Goal: Task Accomplishment & Management: Manage account settings

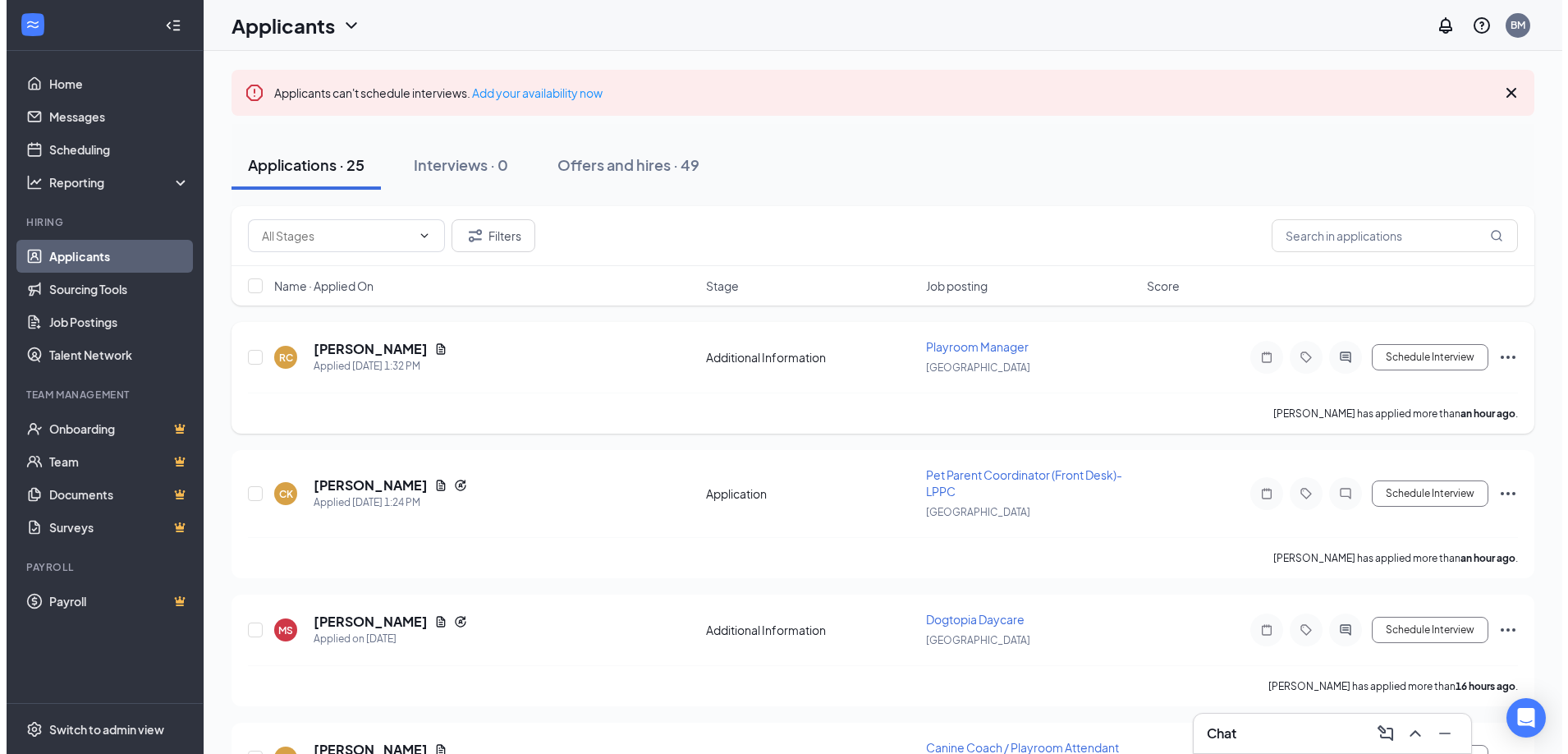
scroll to position [82, 0]
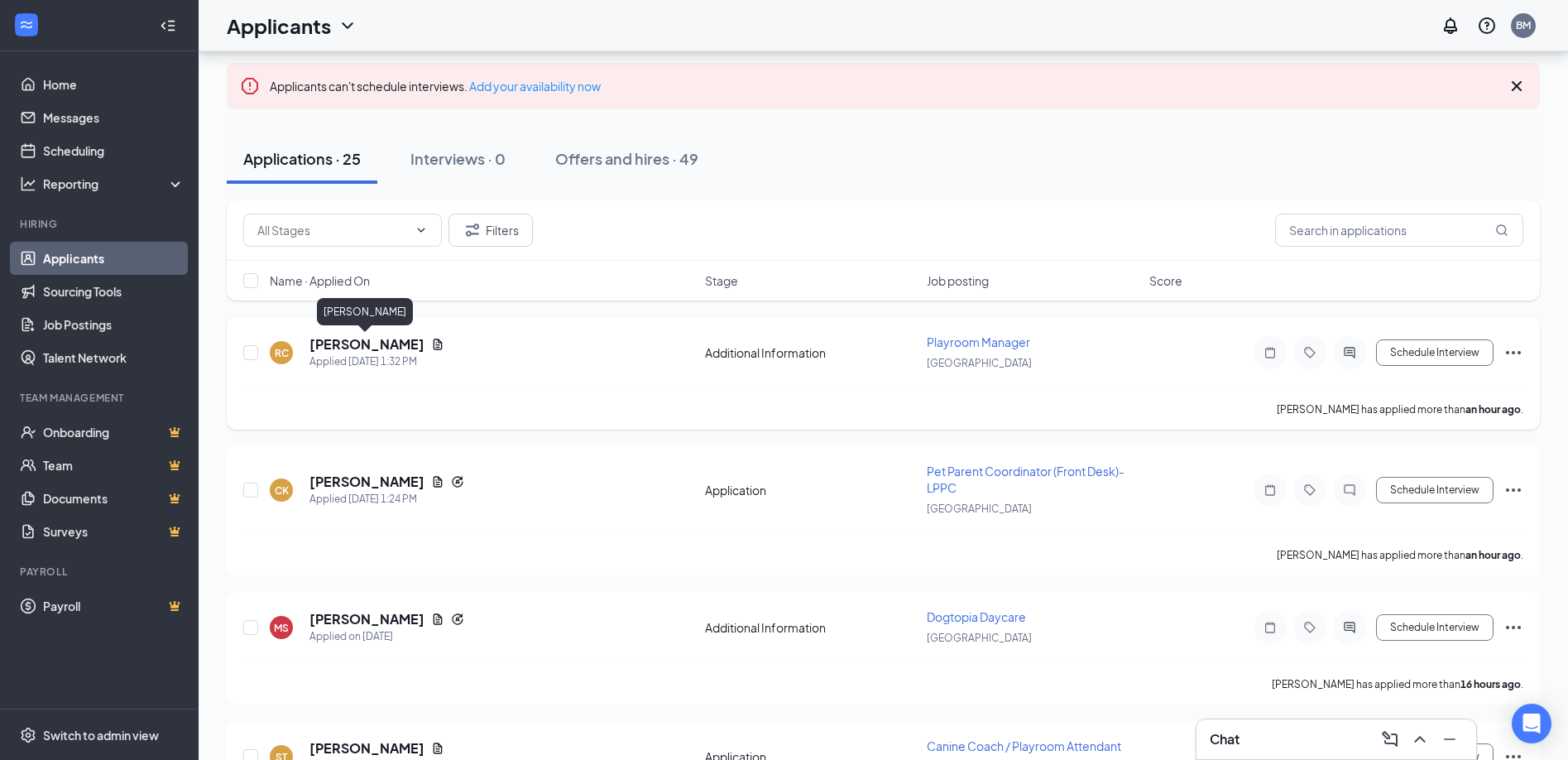
click at [348, 346] on h5 "[PERSON_NAME]" at bounding box center [367, 344] width 115 height 18
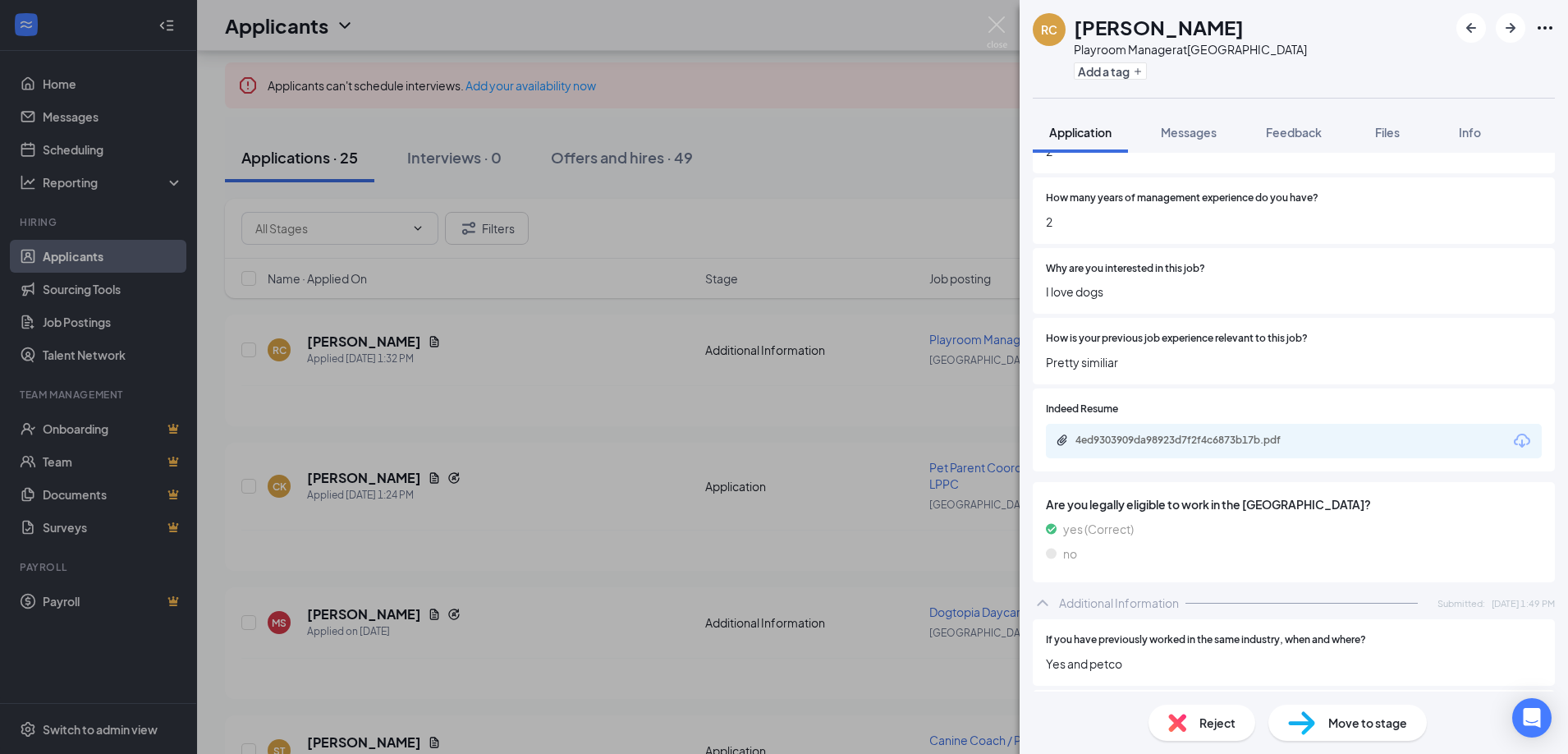
scroll to position [575, 0]
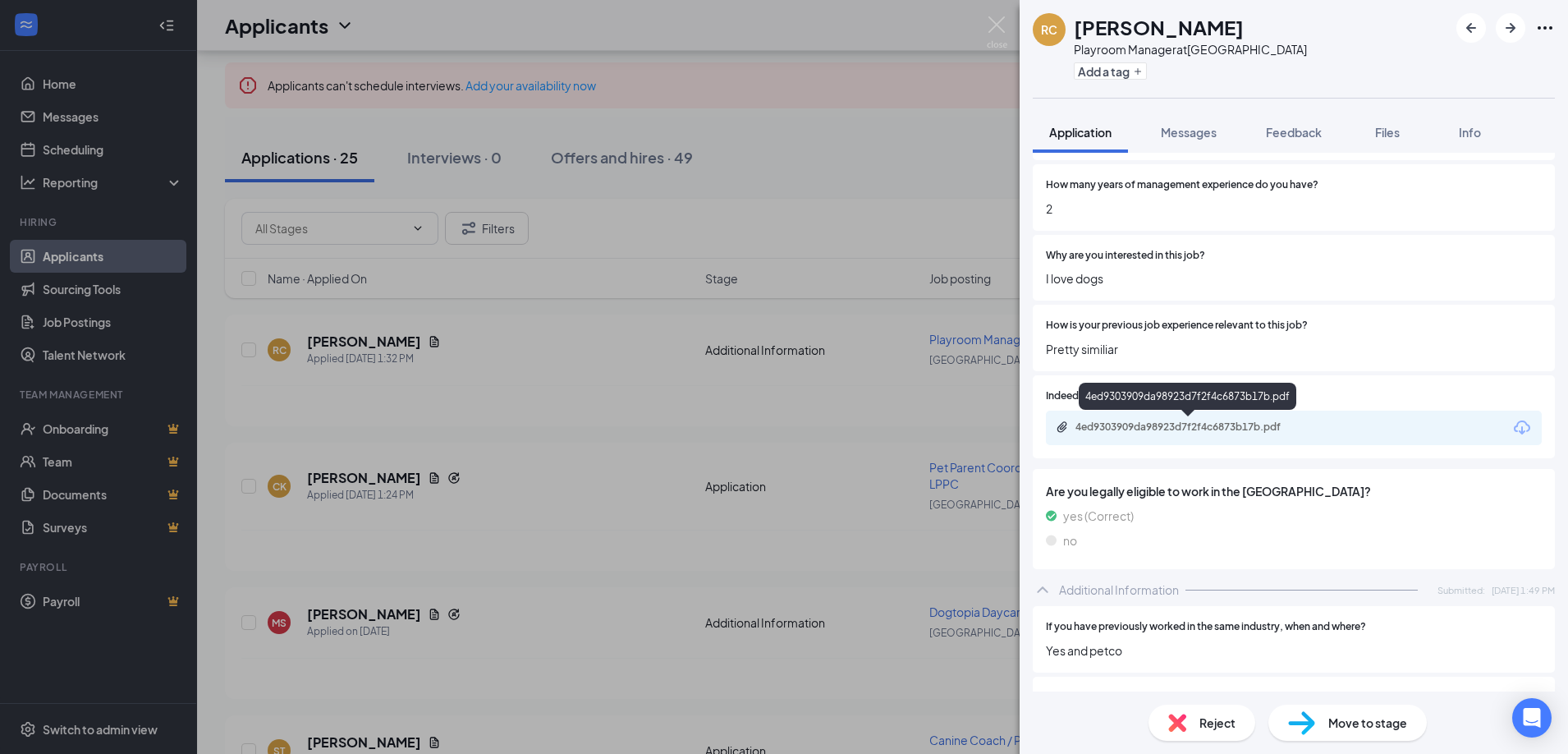
click at [1209, 432] on div "4ed9303909da98923d7f2f4c6873b17b.pdf" at bounding box center [1190, 426] width 230 height 14
click at [1221, 719] on span "Reject" at bounding box center [1217, 722] width 36 height 18
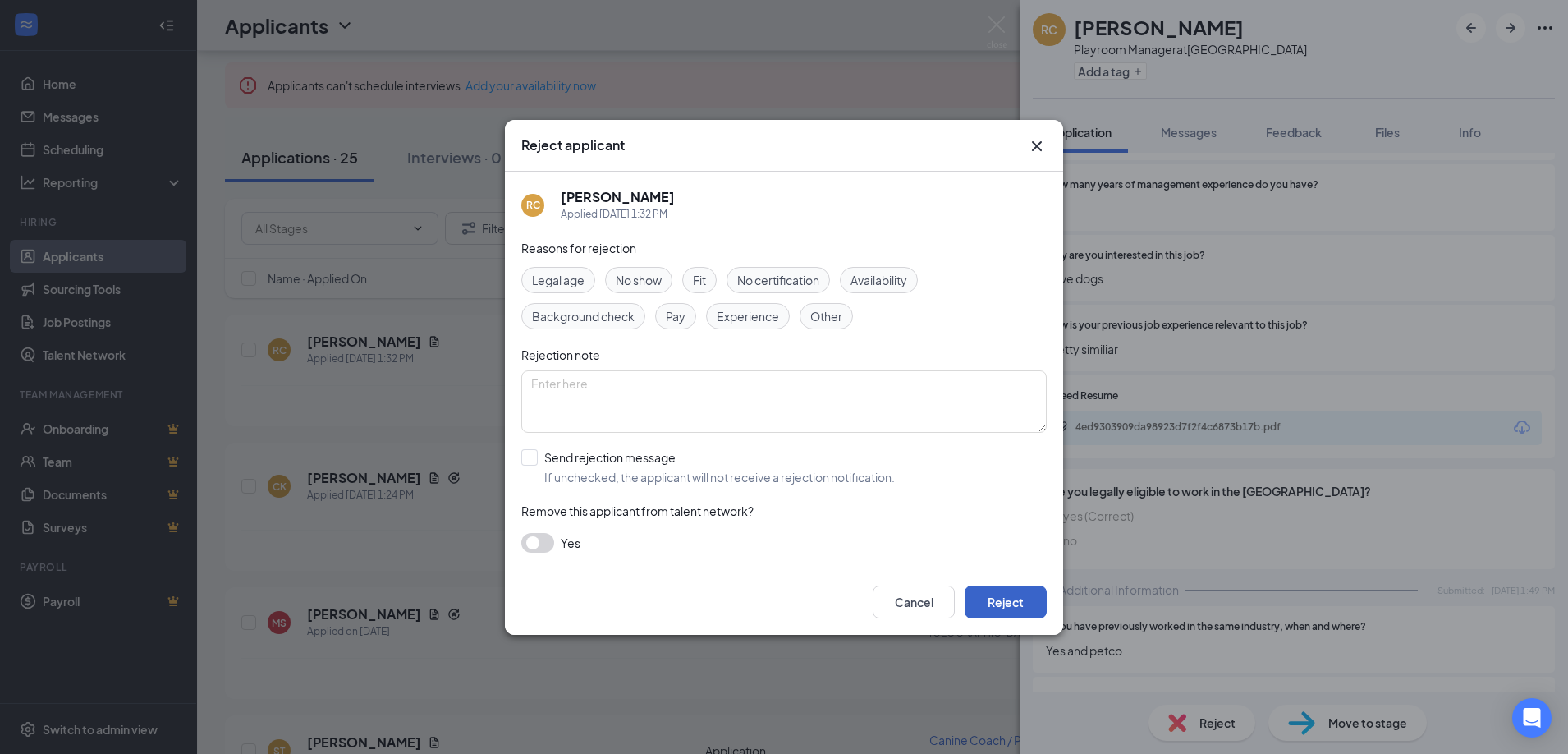
click at [1005, 612] on button "Reject" at bounding box center [1005, 602] width 82 height 33
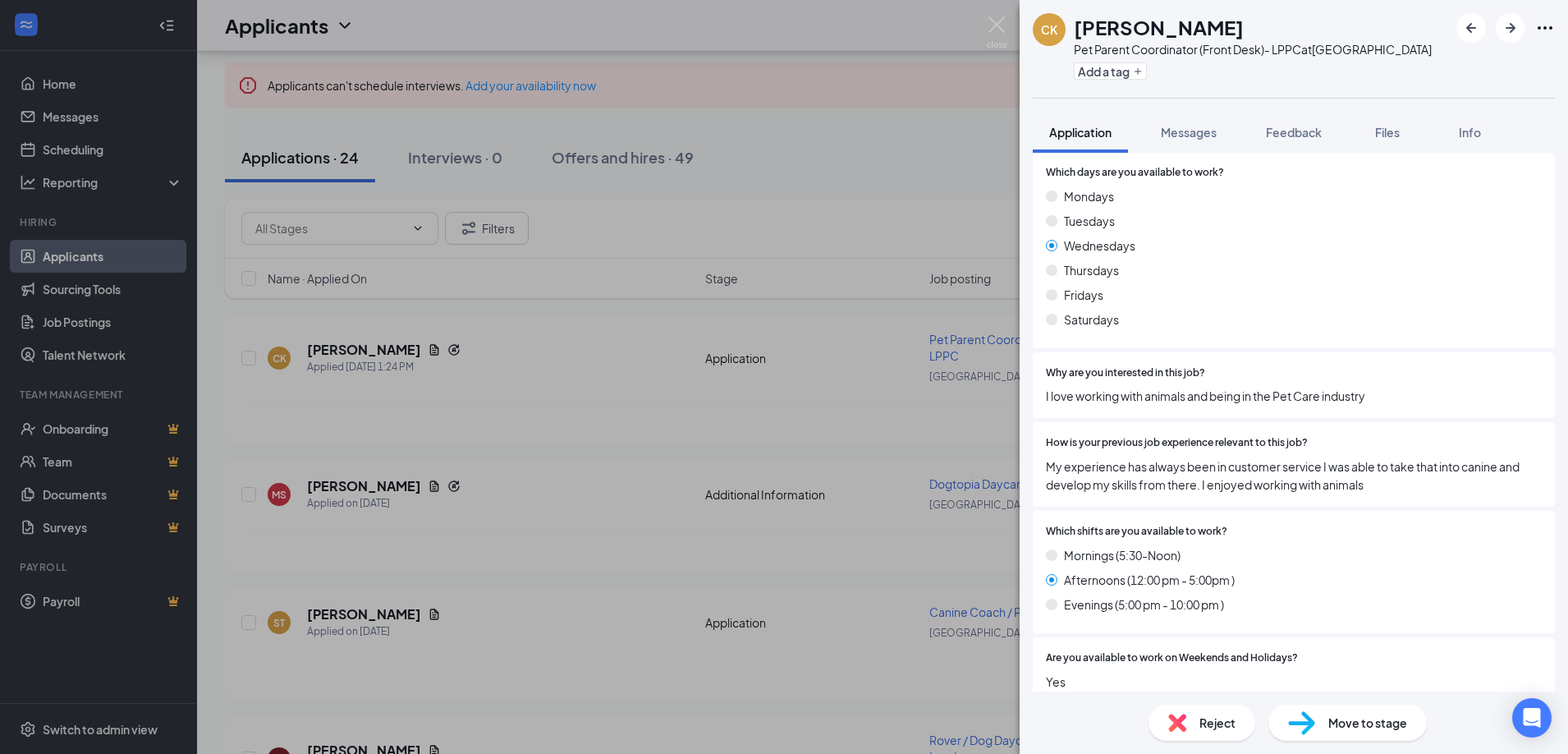
scroll to position [575, 0]
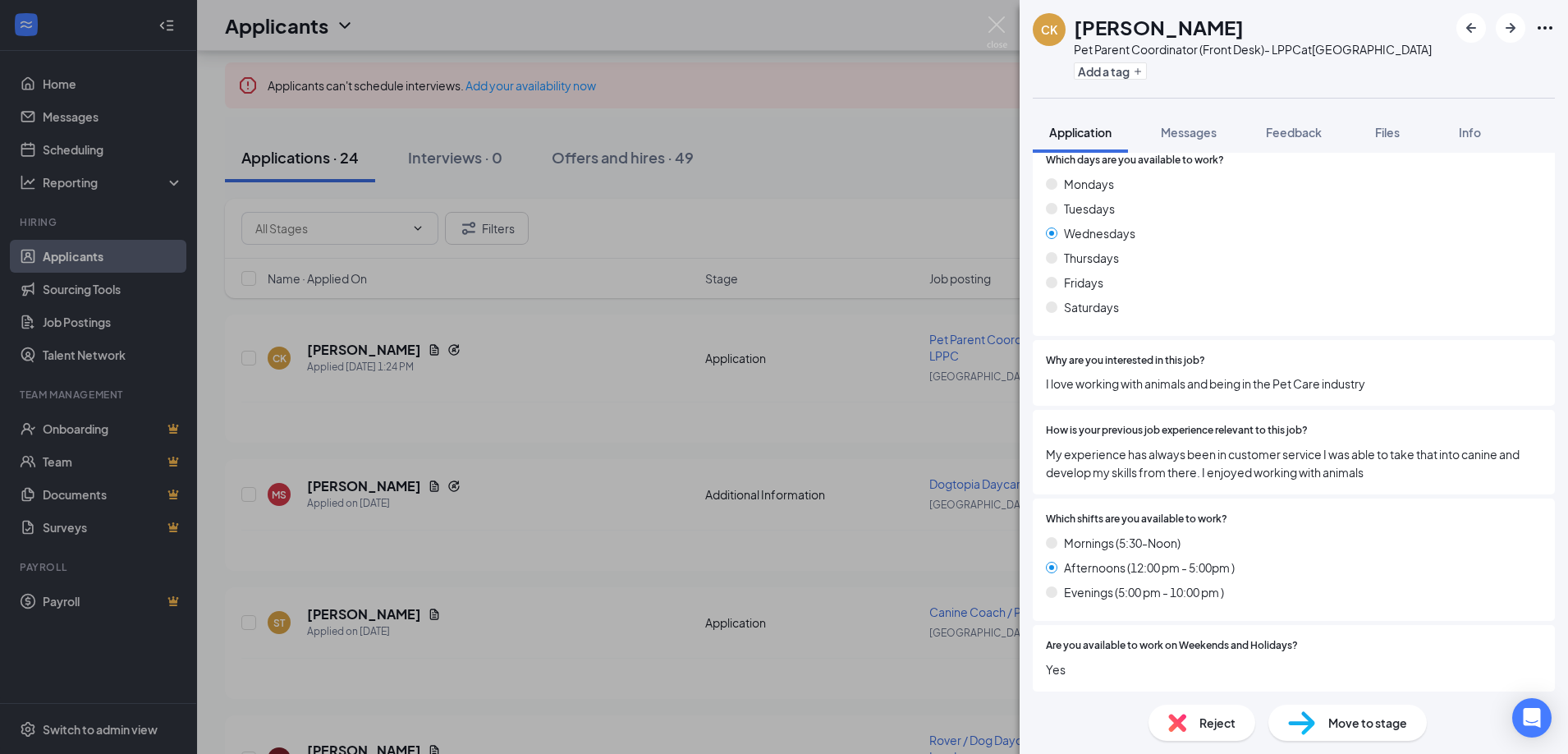
click at [936, 422] on div "CK [PERSON_NAME] Pet Parent Coordinator (Front Desk)- LPPC at [GEOGRAPHIC_DATA]…" at bounding box center [784, 377] width 1568 height 754
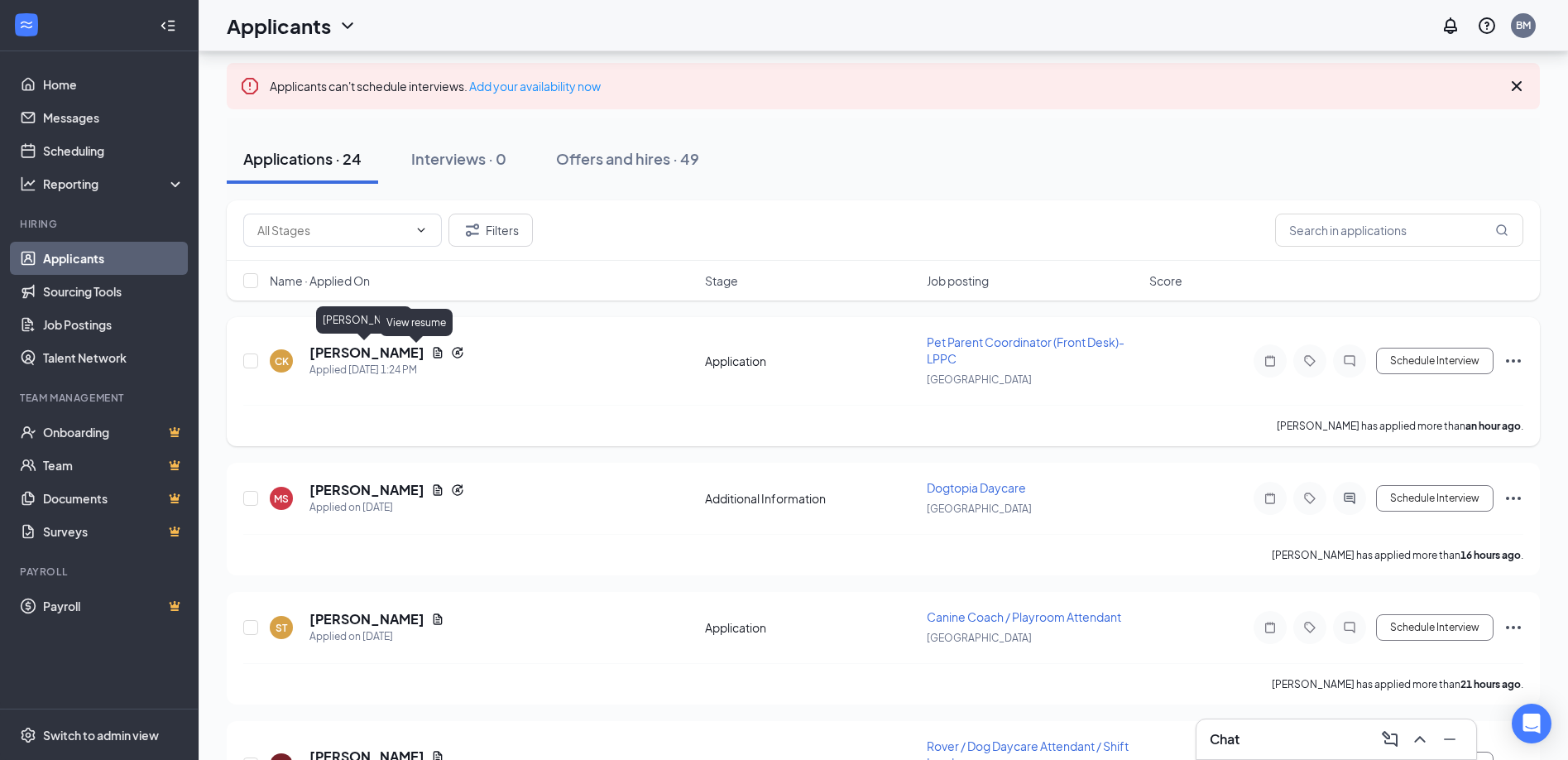
click at [369, 358] on h5 "[PERSON_NAME]" at bounding box center [367, 352] width 115 height 18
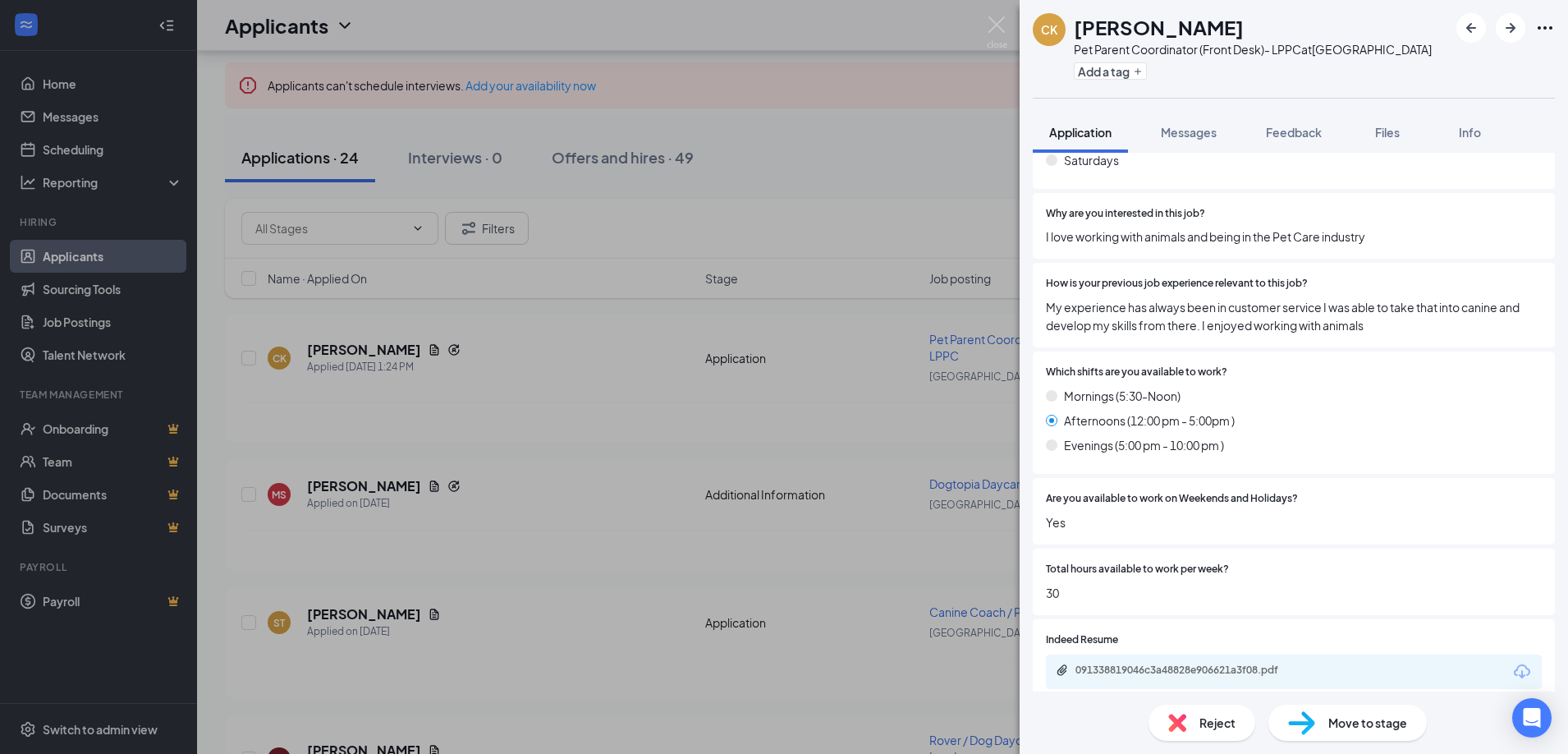
scroll to position [903, 0]
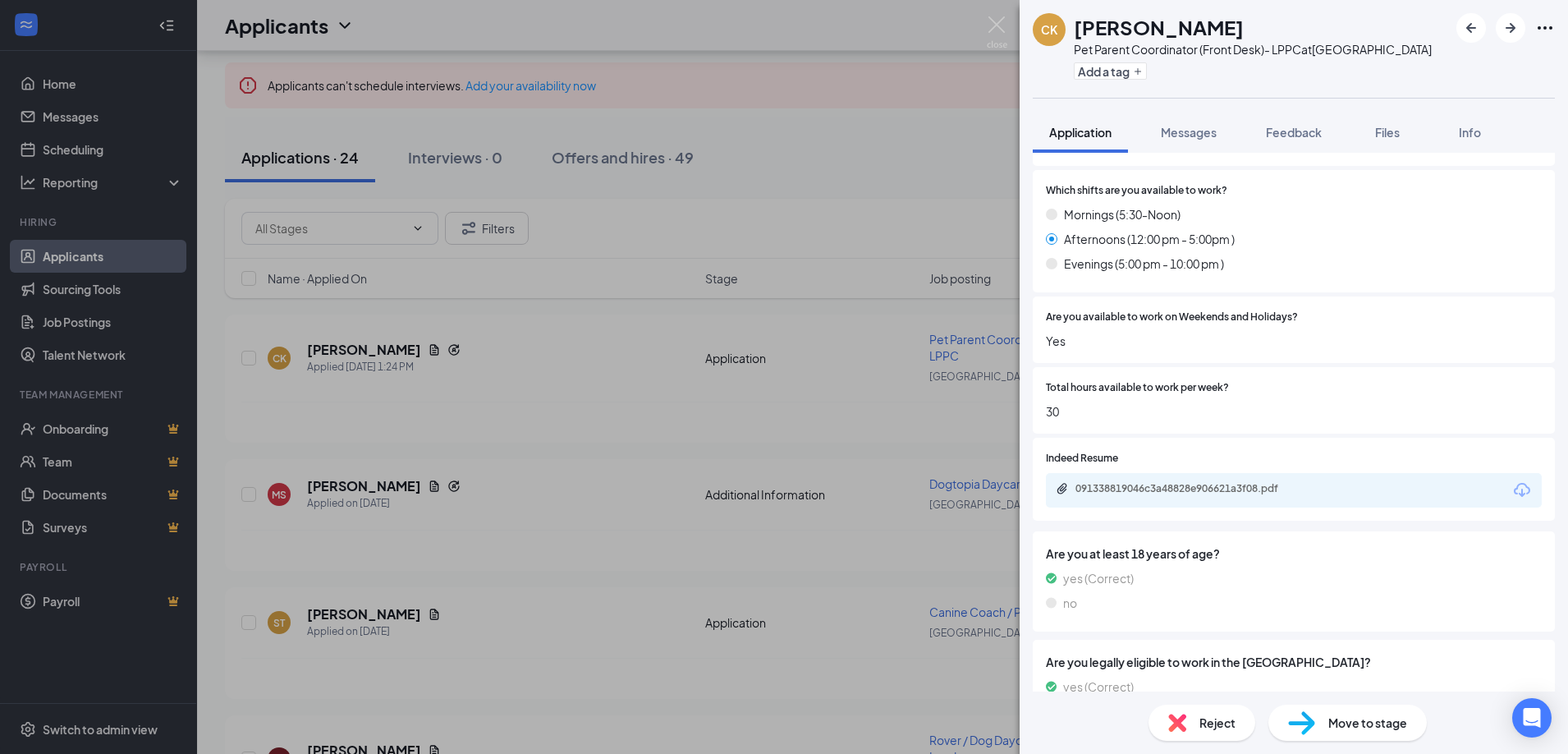
click at [1195, 501] on div "091338819046c3a48828e906621a3f08.pdf" at bounding box center [1294, 490] width 496 height 34
click at [1195, 493] on div "091338819046c3a48828e906621a3f08.pdf" at bounding box center [1190, 488] width 230 height 14
click at [1203, 730] on span "Reject" at bounding box center [1217, 722] width 36 height 18
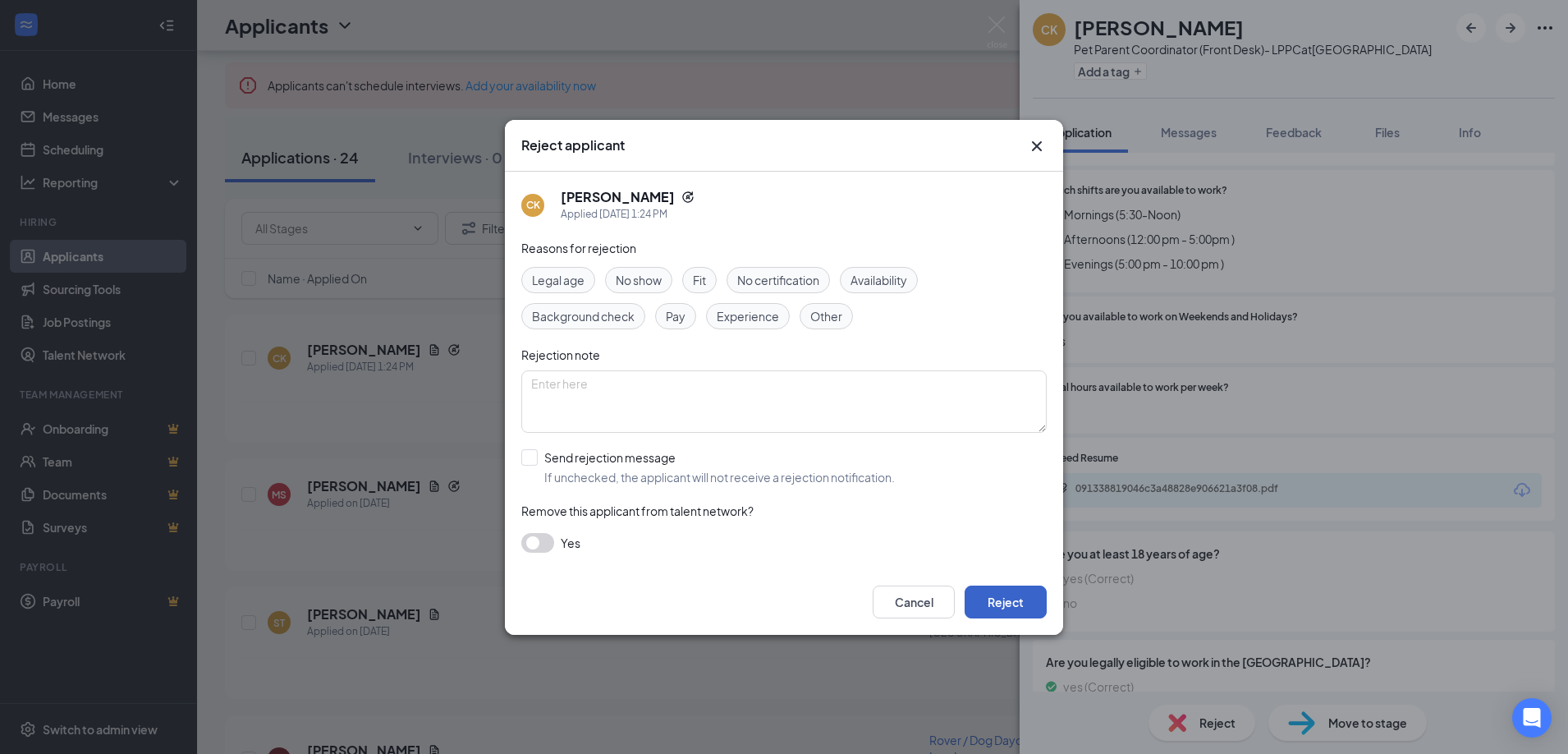
click at [1004, 606] on button "Reject" at bounding box center [1005, 602] width 82 height 33
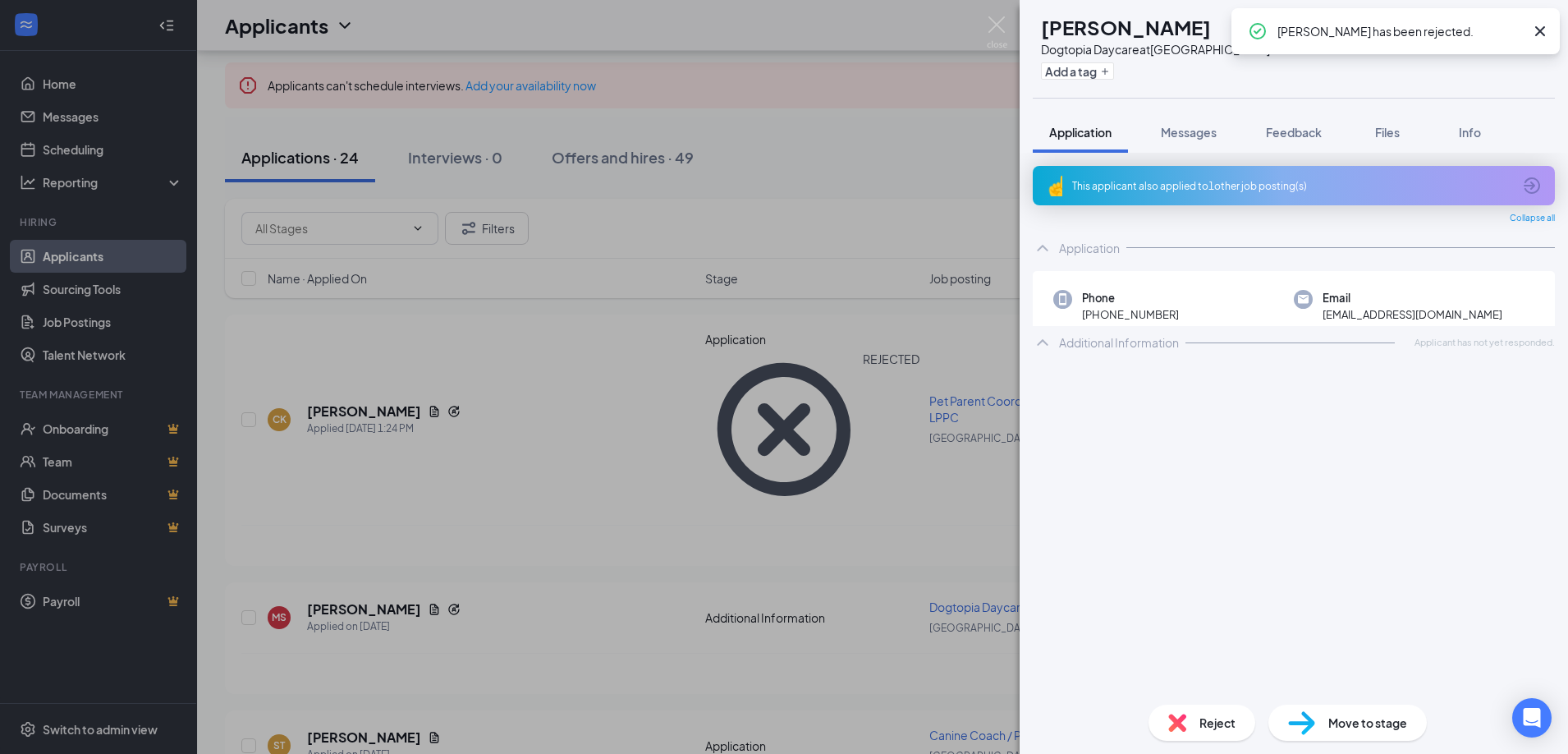
click at [693, 508] on div "[PERSON_NAME] Dogtopia Daycare at [GEOGRAPHIC_DATA] Add a tag Application Messa…" at bounding box center [784, 377] width 1568 height 754
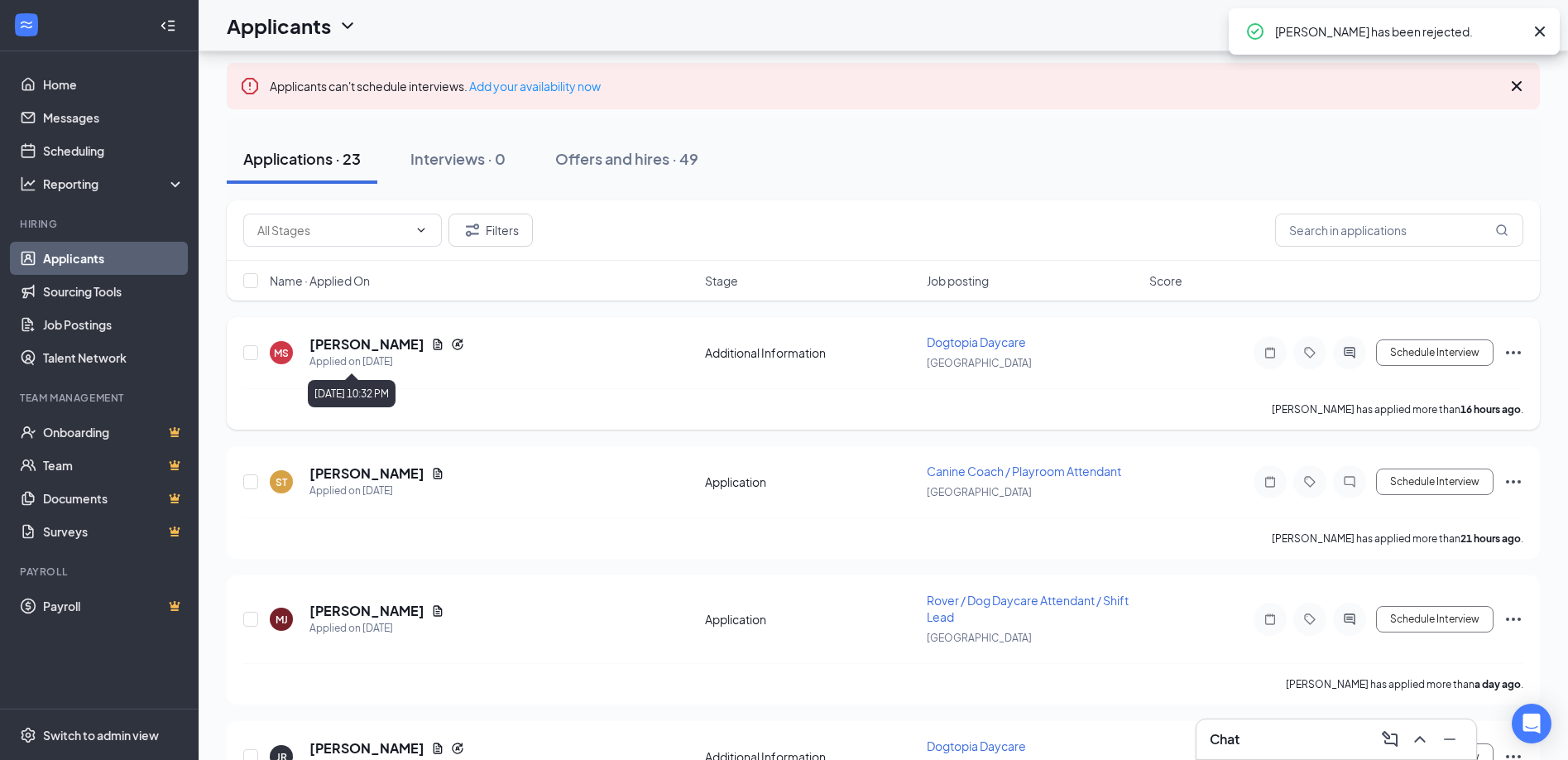
click at [400, 343] on h5 "[PERSON_NAME]" at bounding box center [367, 344] width 115 height 18
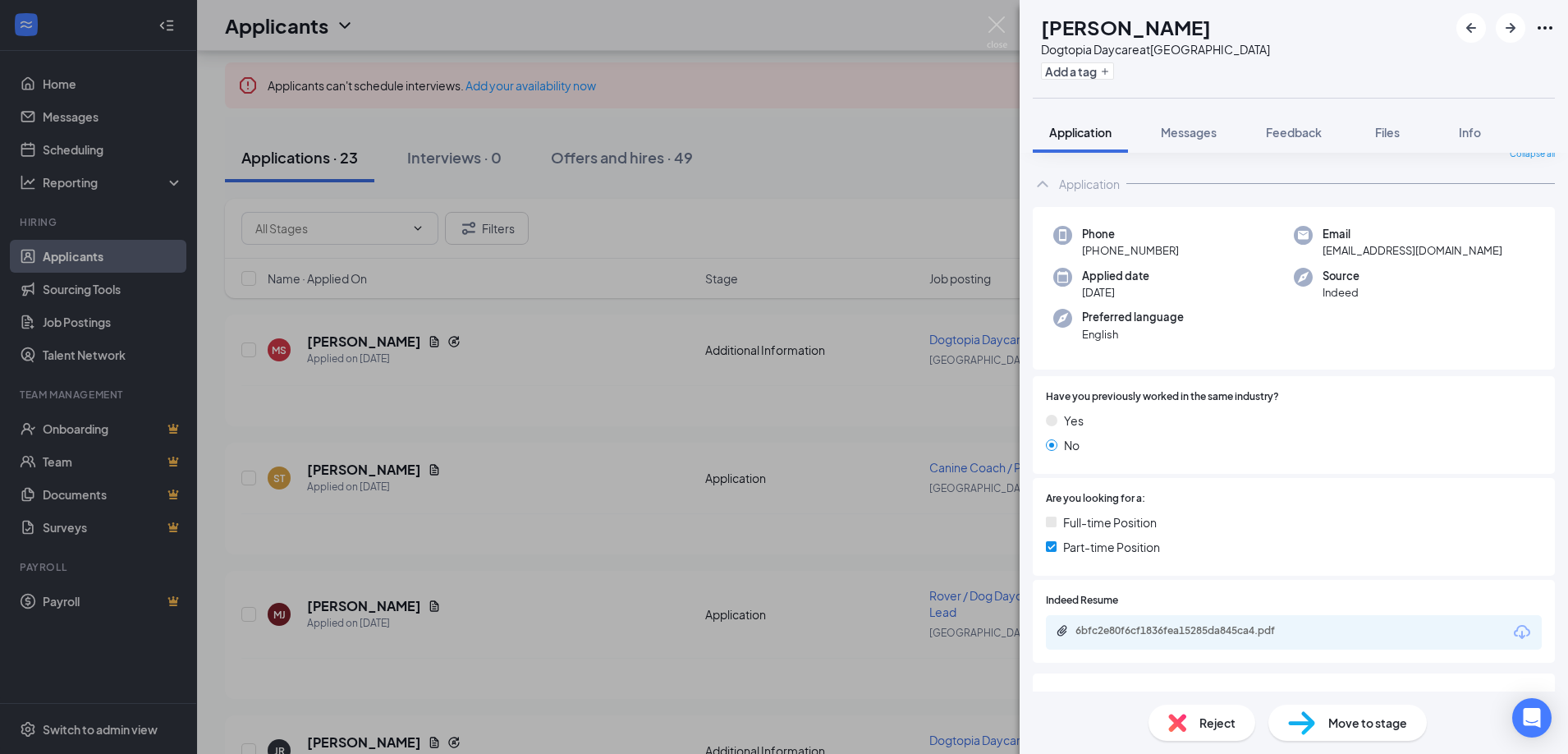
scroll to position [183, 0]
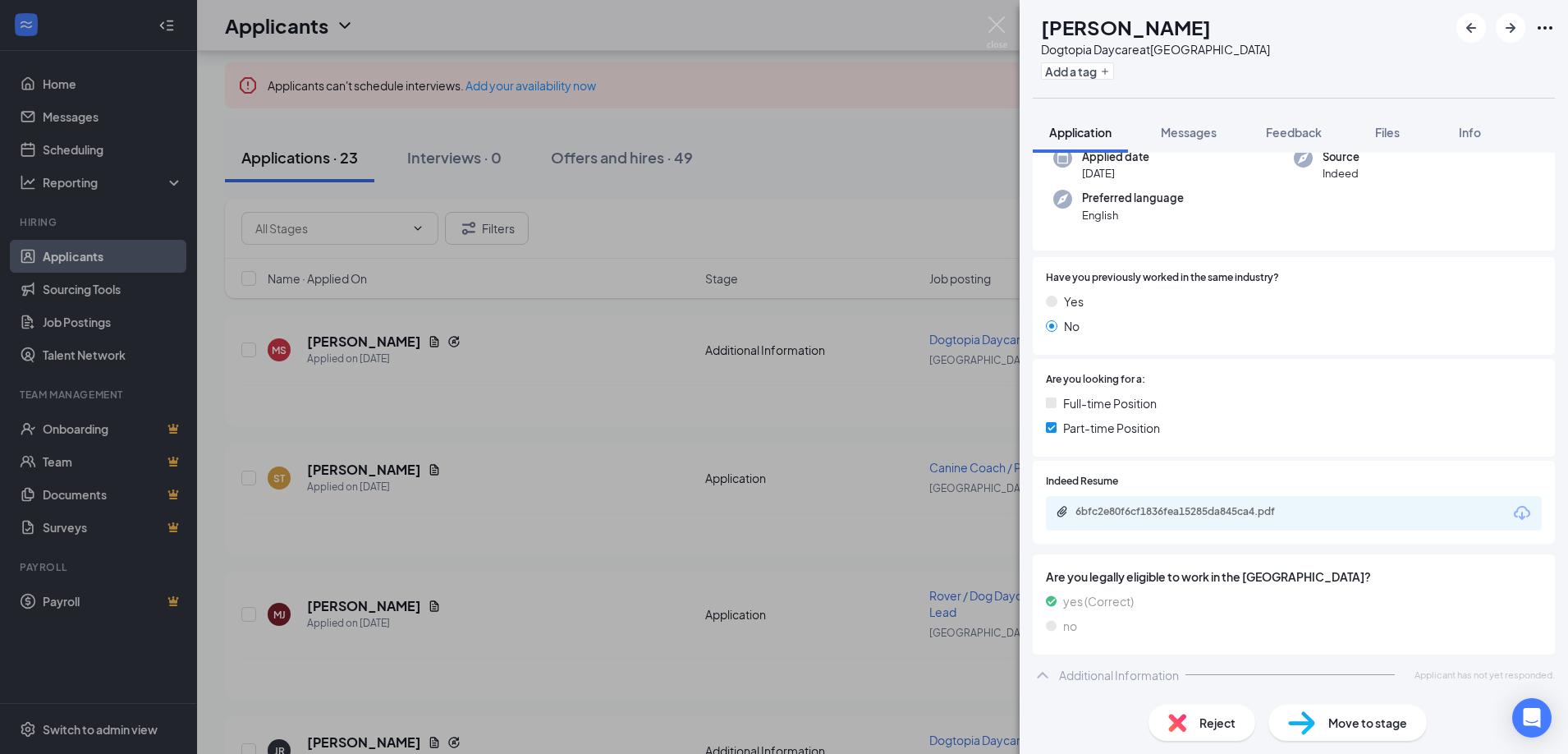
click at [1142, 514] on div "6bfc2e80f6cf1836fea15285da845ca4.pdf" at bounding box center [1190, 511] width 230 height 14
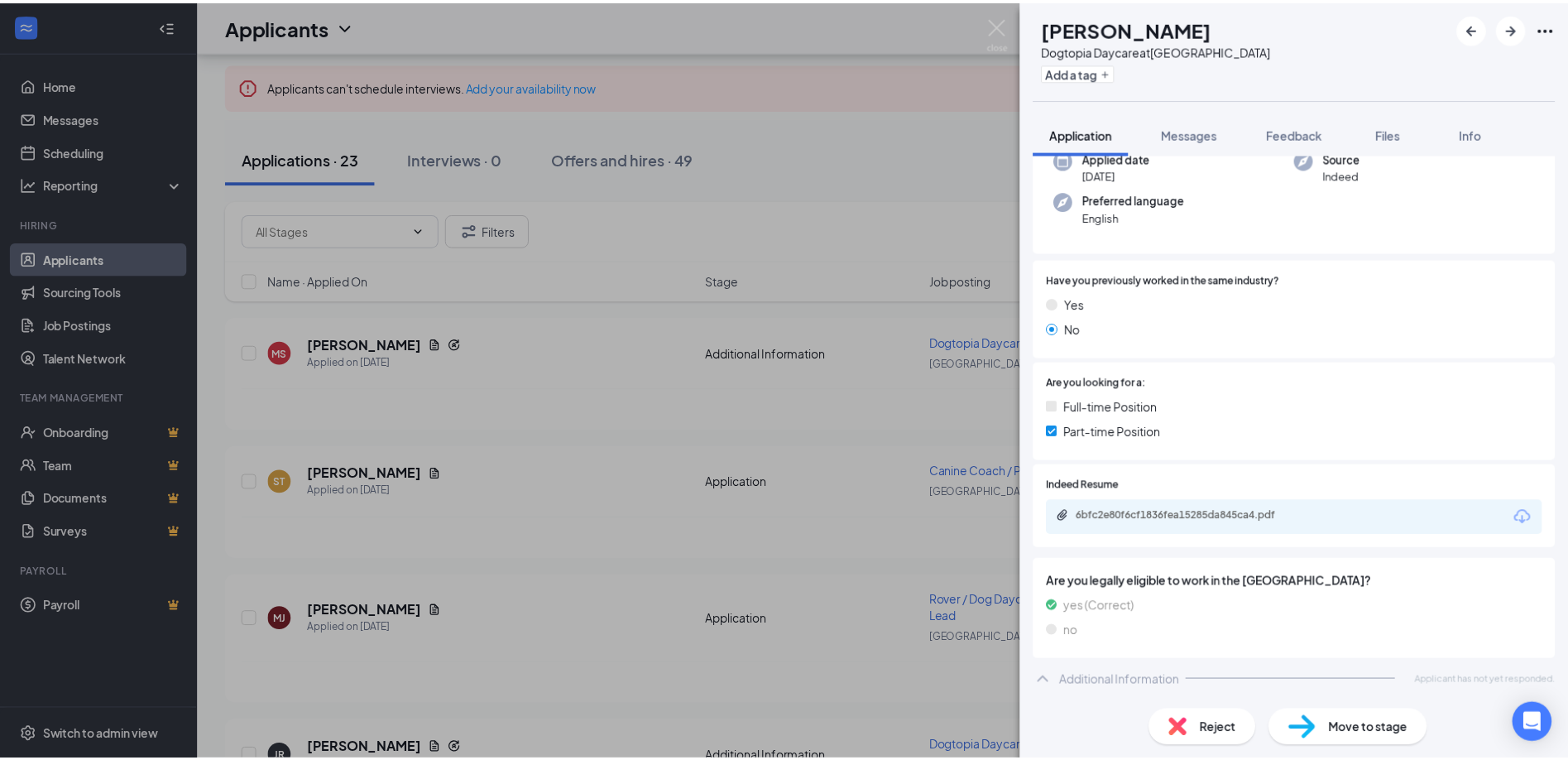
scroll to position [178, 0]
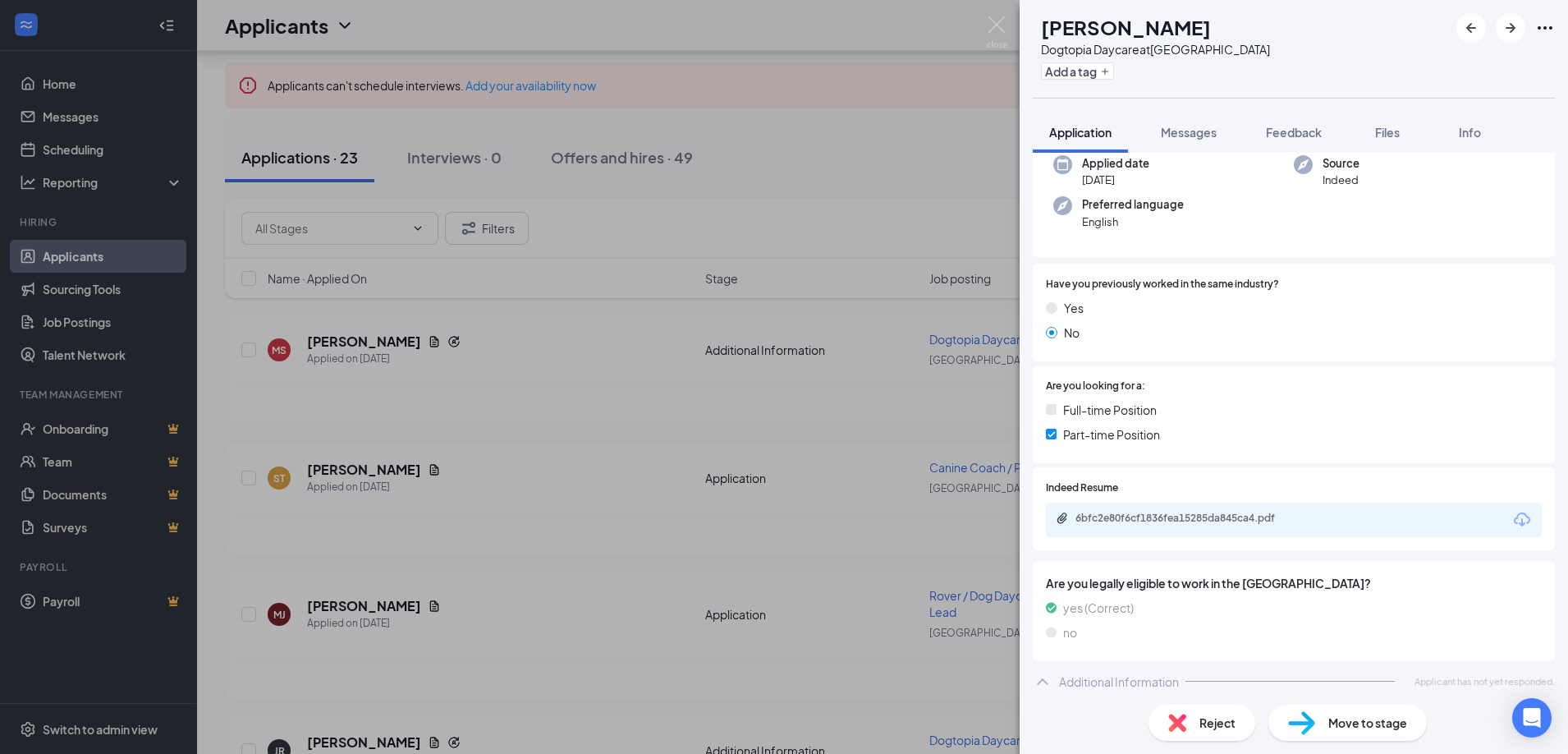
click at [641, 491] on div "[PERSON_NAME] Dogtopia Daycare at [GEOGRAPHIC_DATA] Add a tag Application Messa…" at bounding box center [784, 377] width 1568 height 754
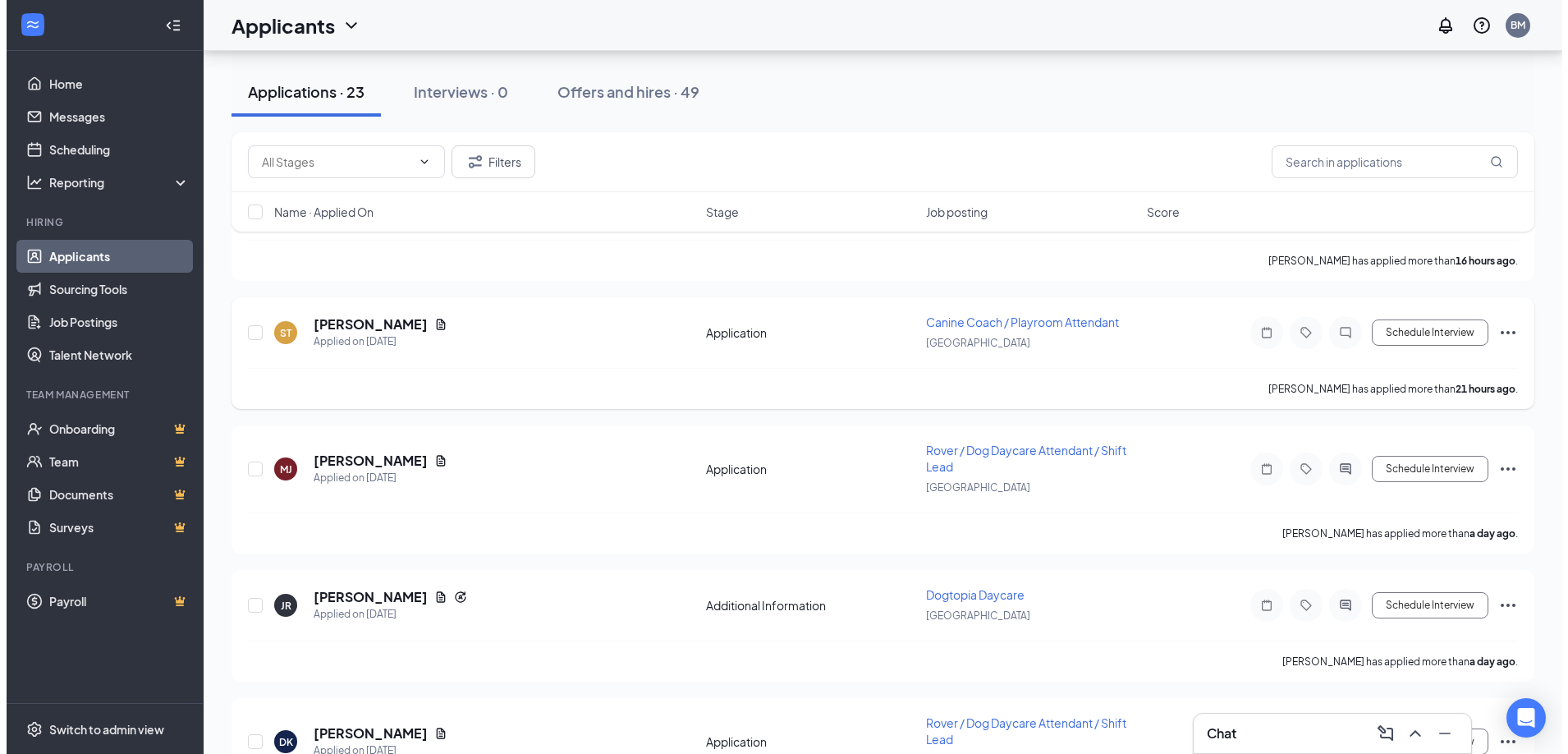
scroll to position [246, 0]
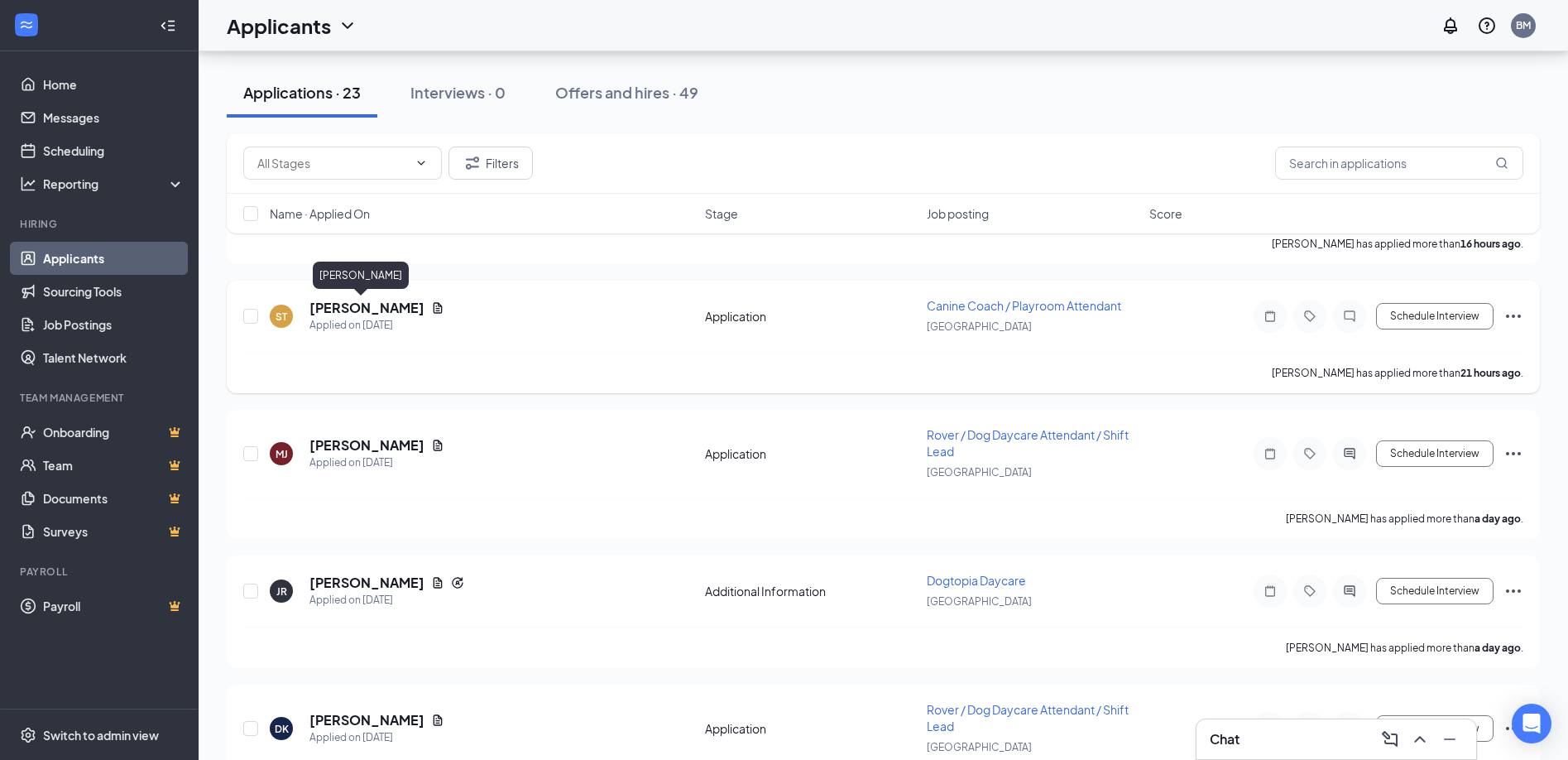
drag, startPoint x: 330, startPoint y: 302, endPoint x: 343, endPoint y: 297, distance: 13.9
click at [335, 302] on h5 "[PERSON_NAME]" at bounding box center [367, 307] width 115 height 18
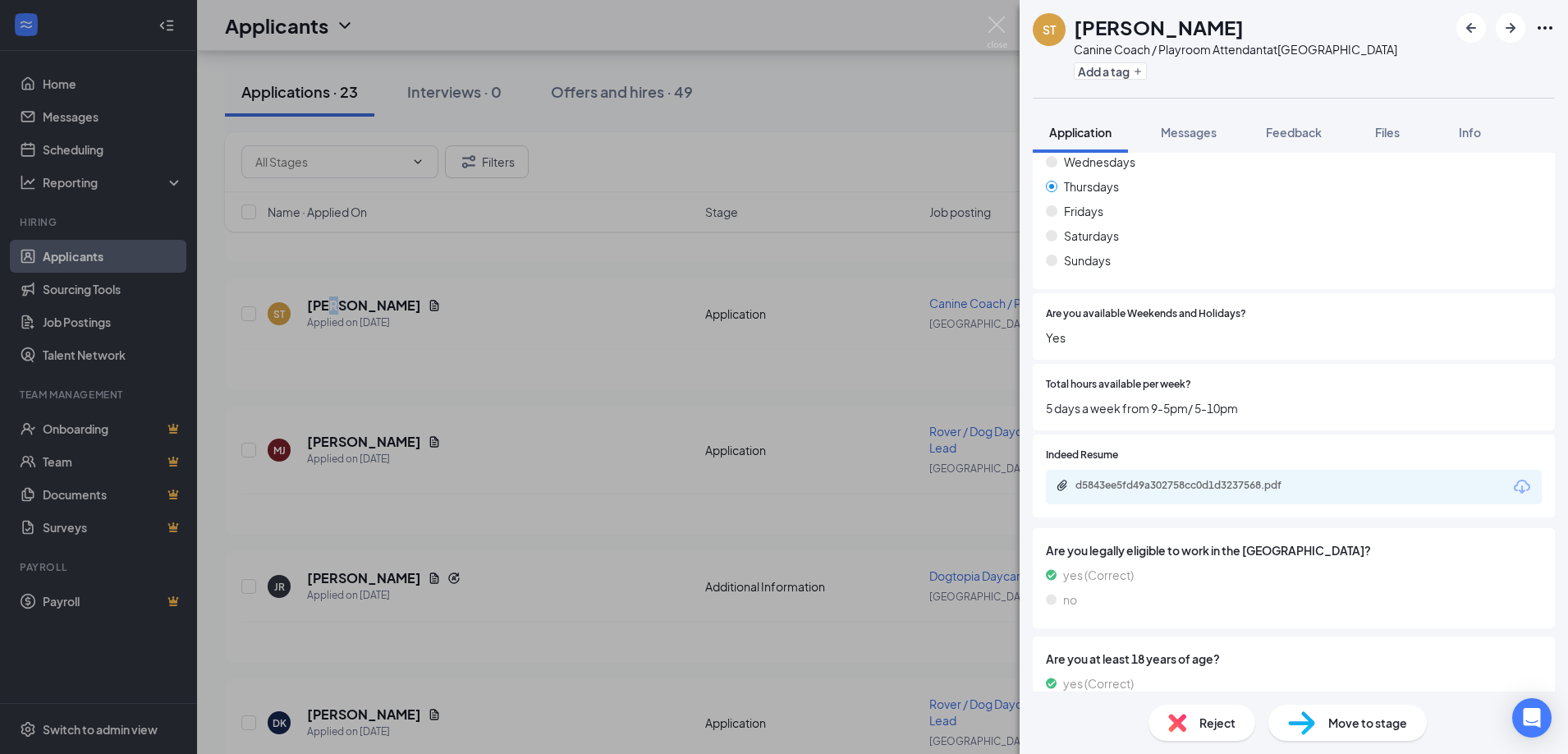
scroll to position [952, 0]
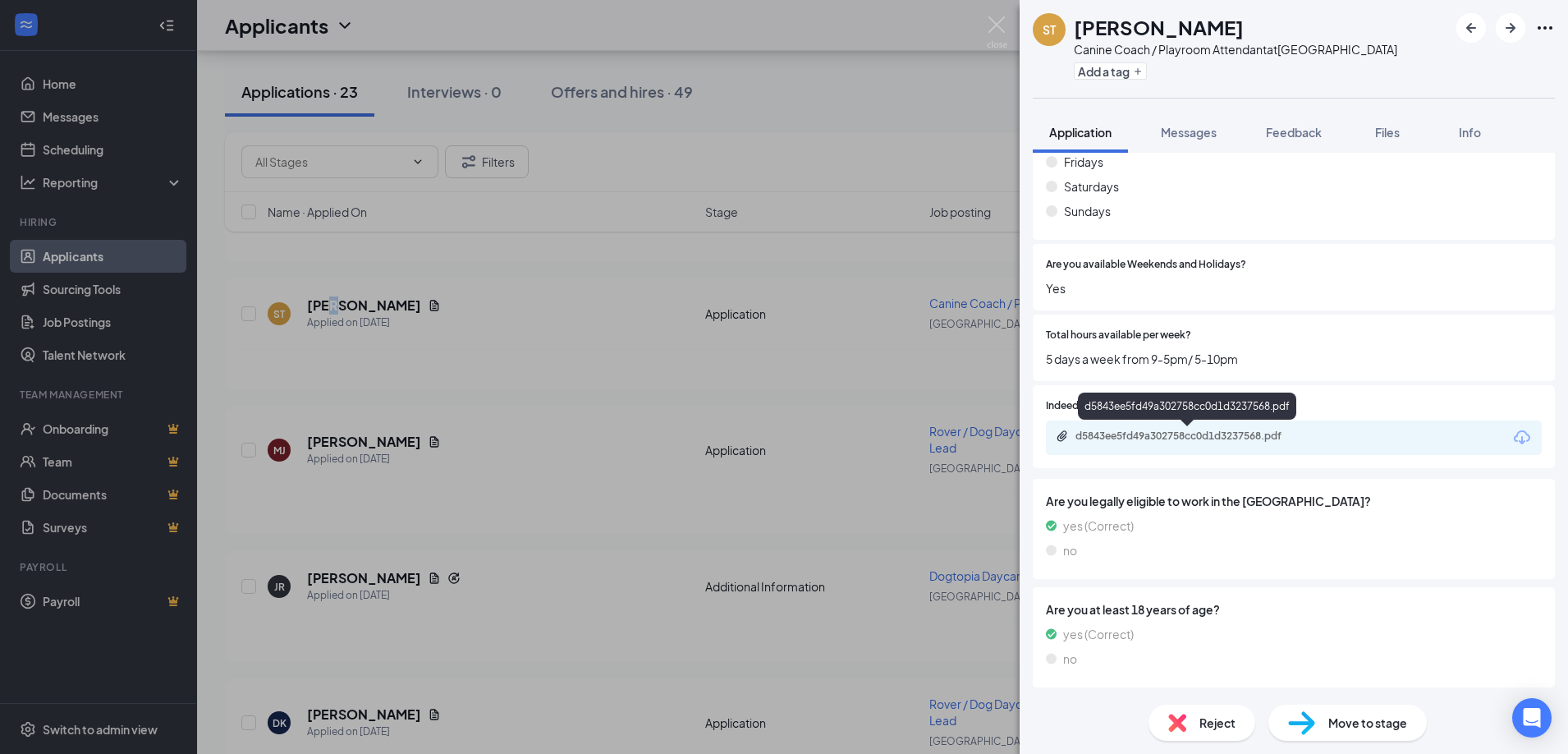
click at [1222, 437] on div "d5843ee5fd49a302758cc0d1d3237568.pdf" at bounding box center [1190, 435] width 230 height 14
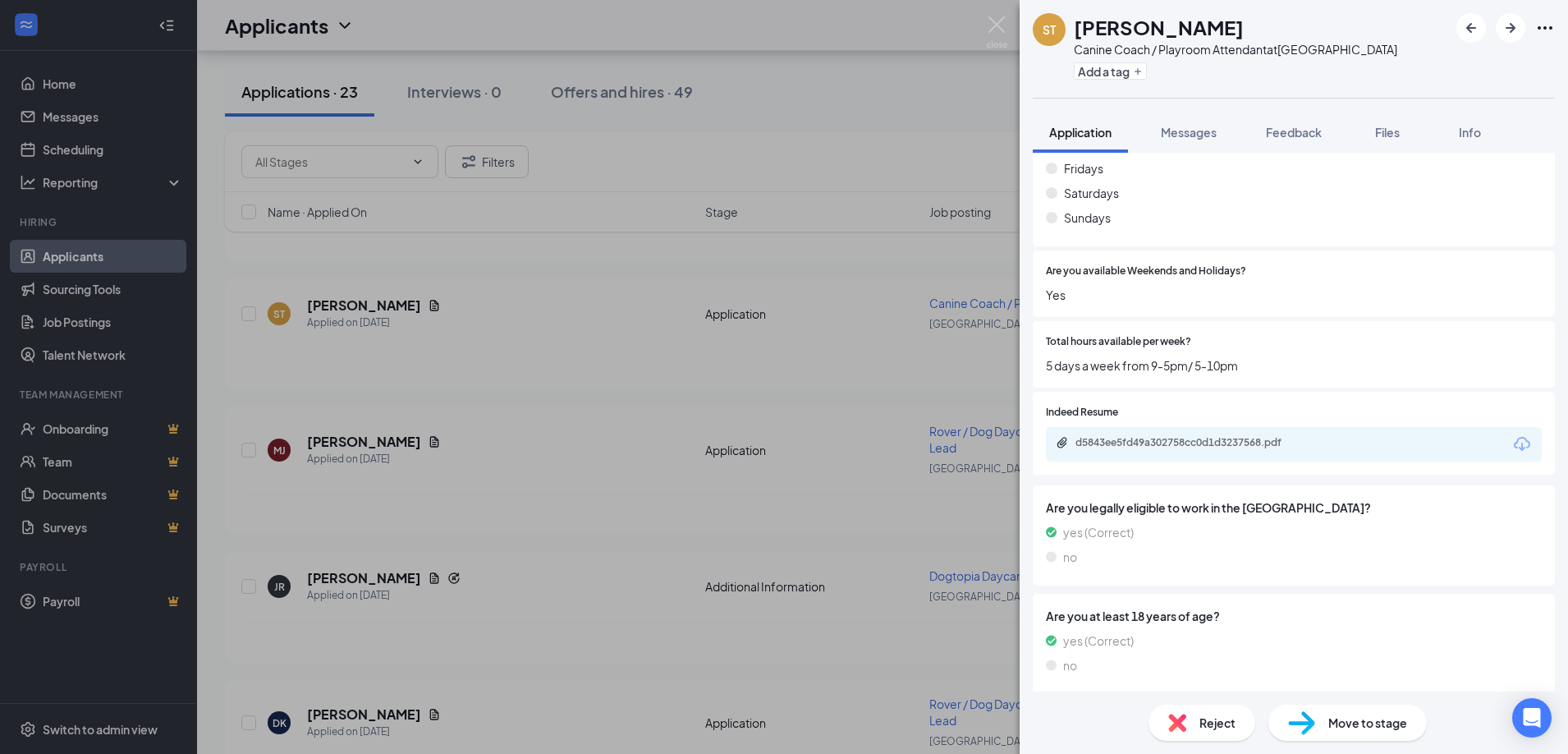
click at [1189, 715] on div "Reject" at bounding box center [1202, 722] width 107 height 36
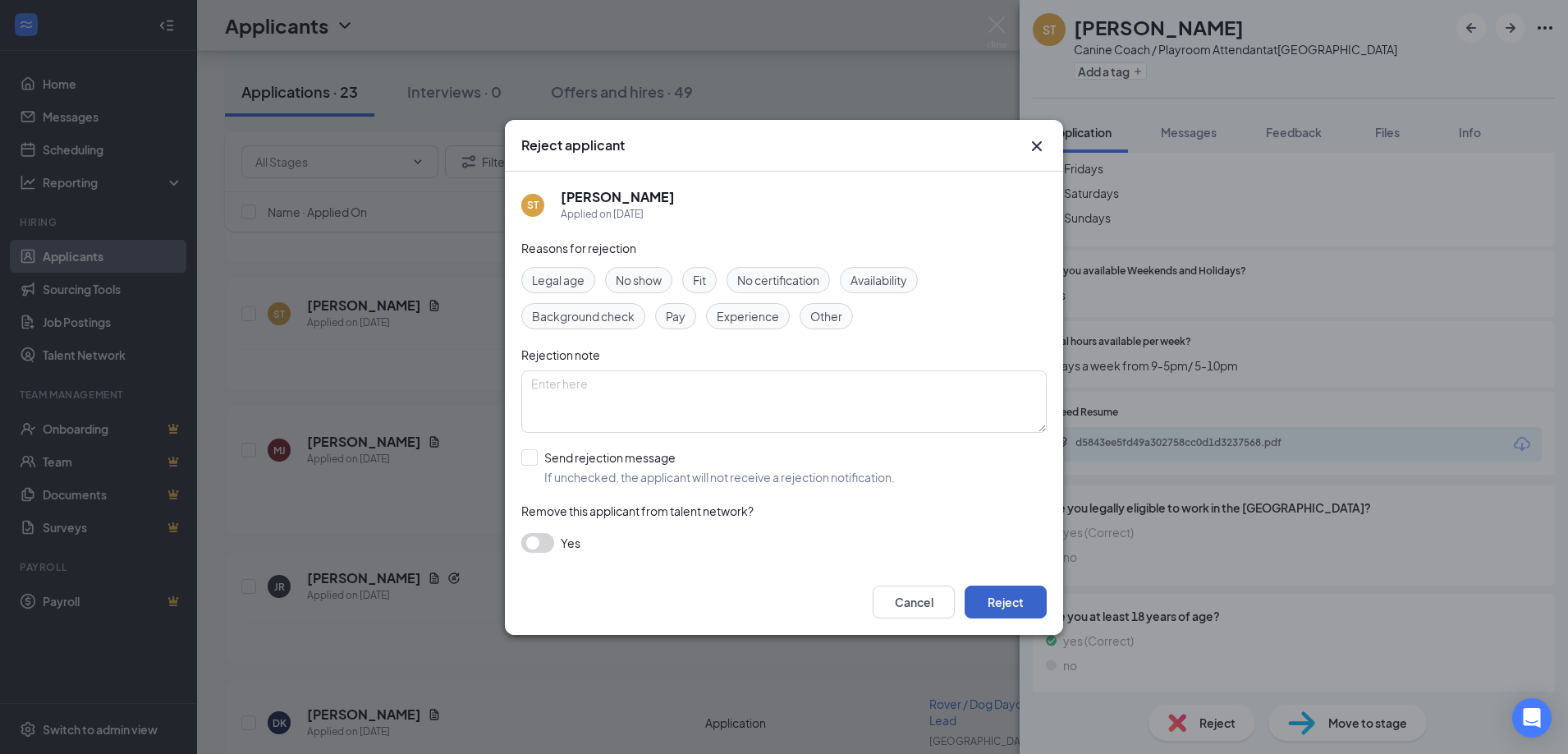
click at [1013, 606] on button "Reject" at bounding box center [1005, 602] width 82 height 33
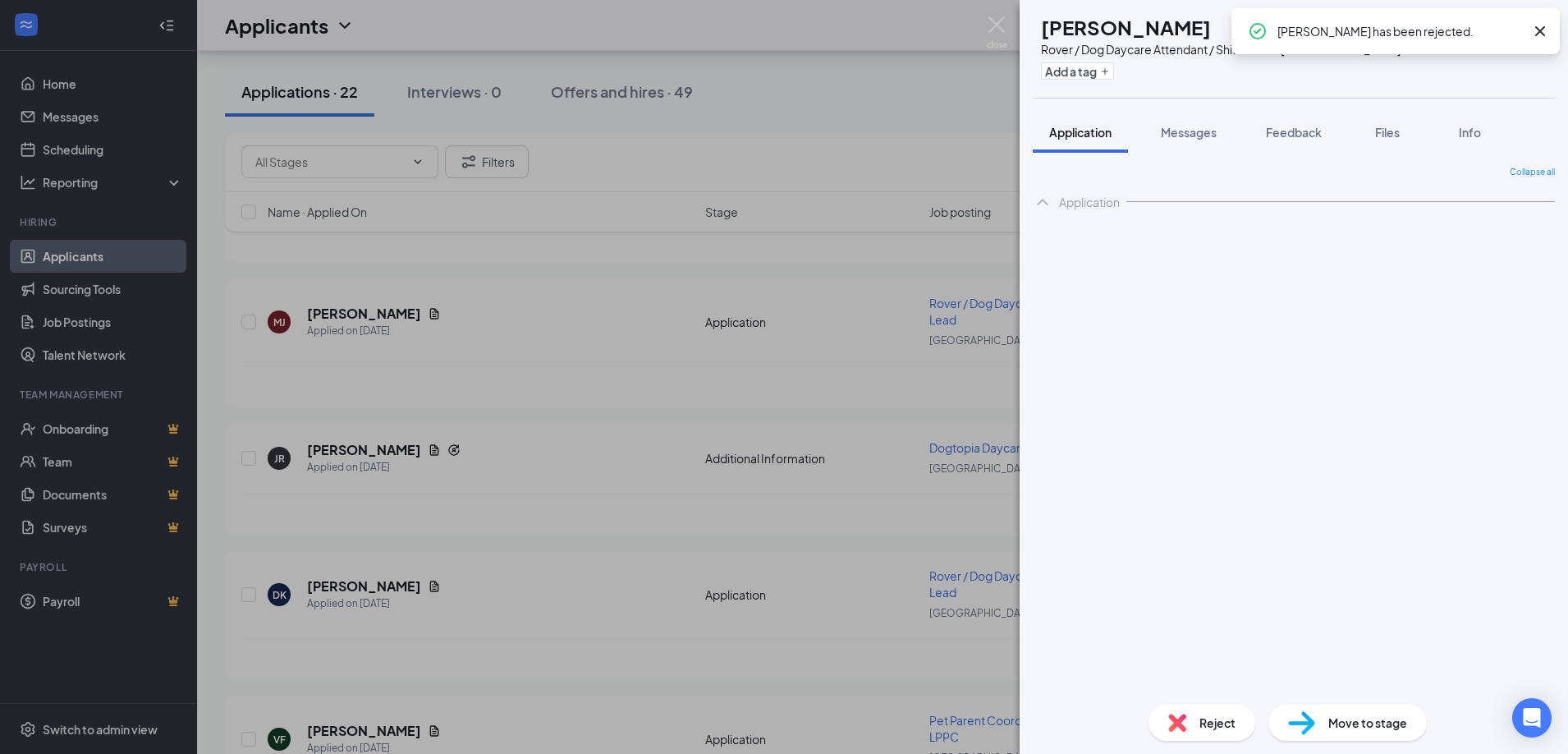
drag, startPoint x: 567, startPoint y: 451, endPoint x: 534, endPoint y: 446, distance: 33.4
click at [566, 451] on div "[PERSON_NAME] Rover / Dog Daycare Attendant / Shift Lead at [GEOGRAPHIC_DATA] A…" at bounding box center [784, 377] width 1568 height 754
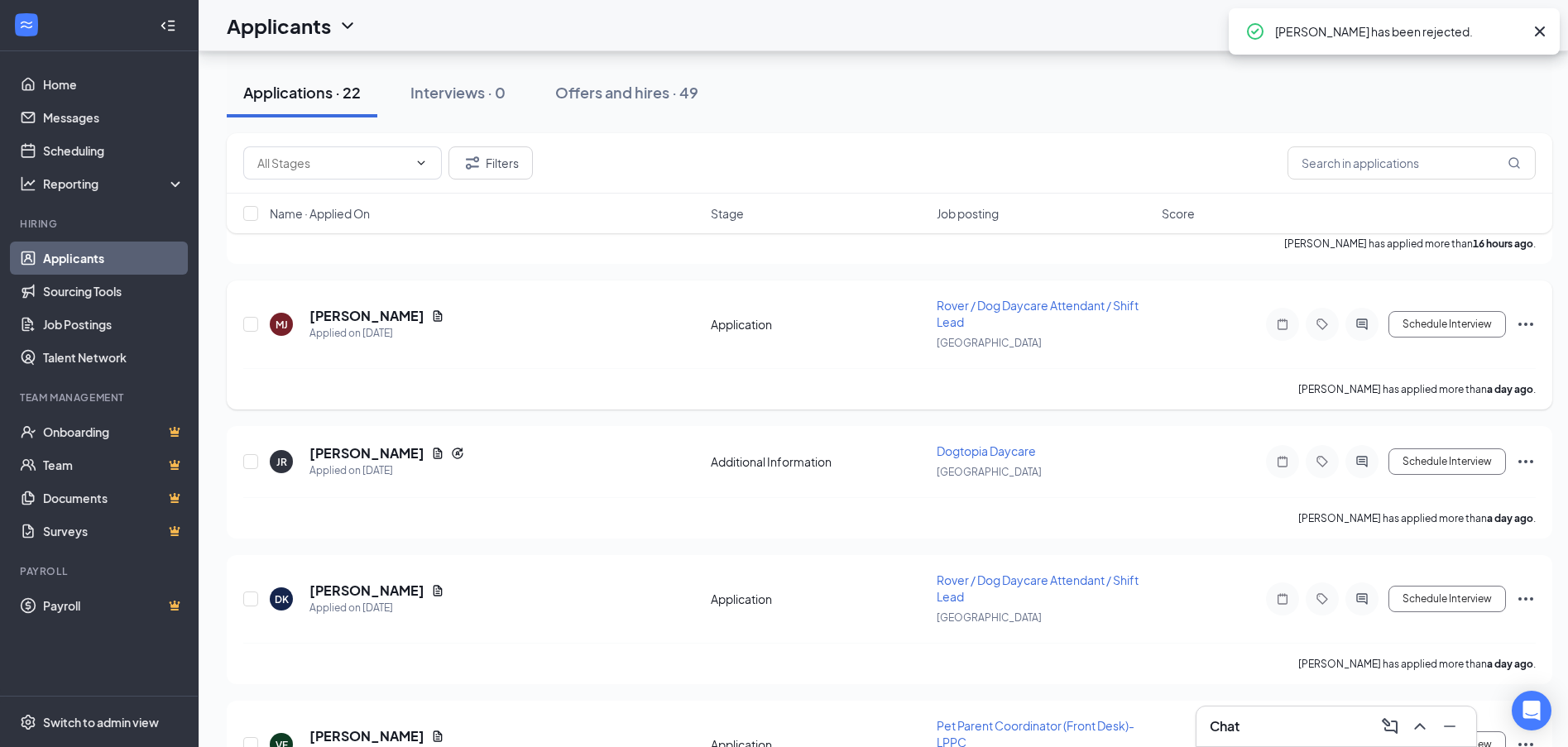
click at [326, 296] on div "[PERSON_NAME] Applied on [DATE] Application Rover / Dog Daycare Attendant / Shi…" at bounding box center [889, 345] width 1325 height 130
click at [337, 306] on div "[PERSON_NAME] Applied on [DATE] Application Rover / Dog Daycare Attendant / Shi…" at bounding box center [889, 333] width 1293 height 71
click at [340, 313] on h5 "[PERSON_NAME]" at bounding box center [367, 316] width 115 height 18
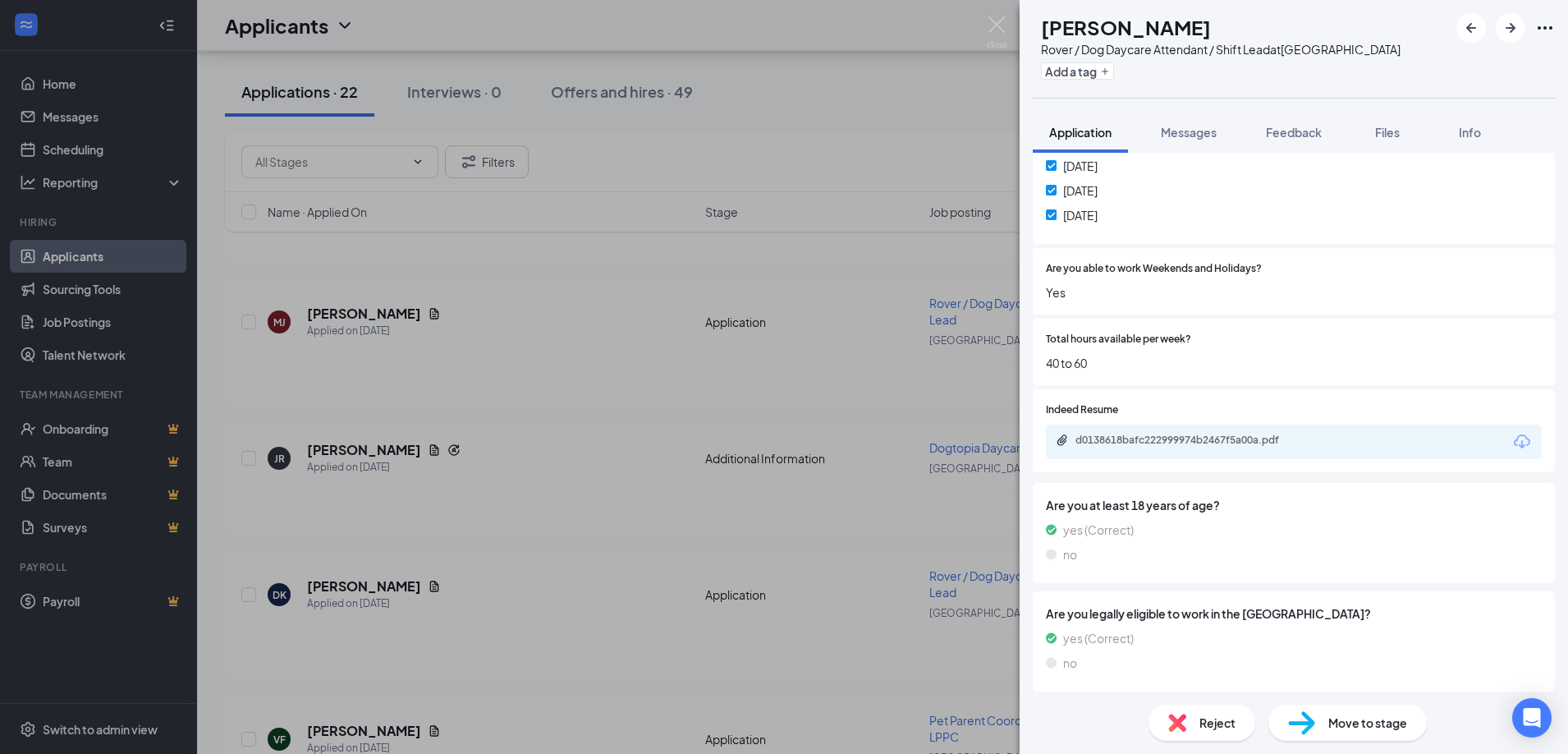
scroll to position [1005, 0]
click at [1162, 456] on div "Indeed Resume d0138618bafc222999974b2467f5a00a.pdf" at bounding box center [1293, 426] width 522 height 83
click at [1161, 449] on div "d0138618bafc222999974b2467f5a00a.pdf" at bounding box center [1294, 437] width 496 height 34
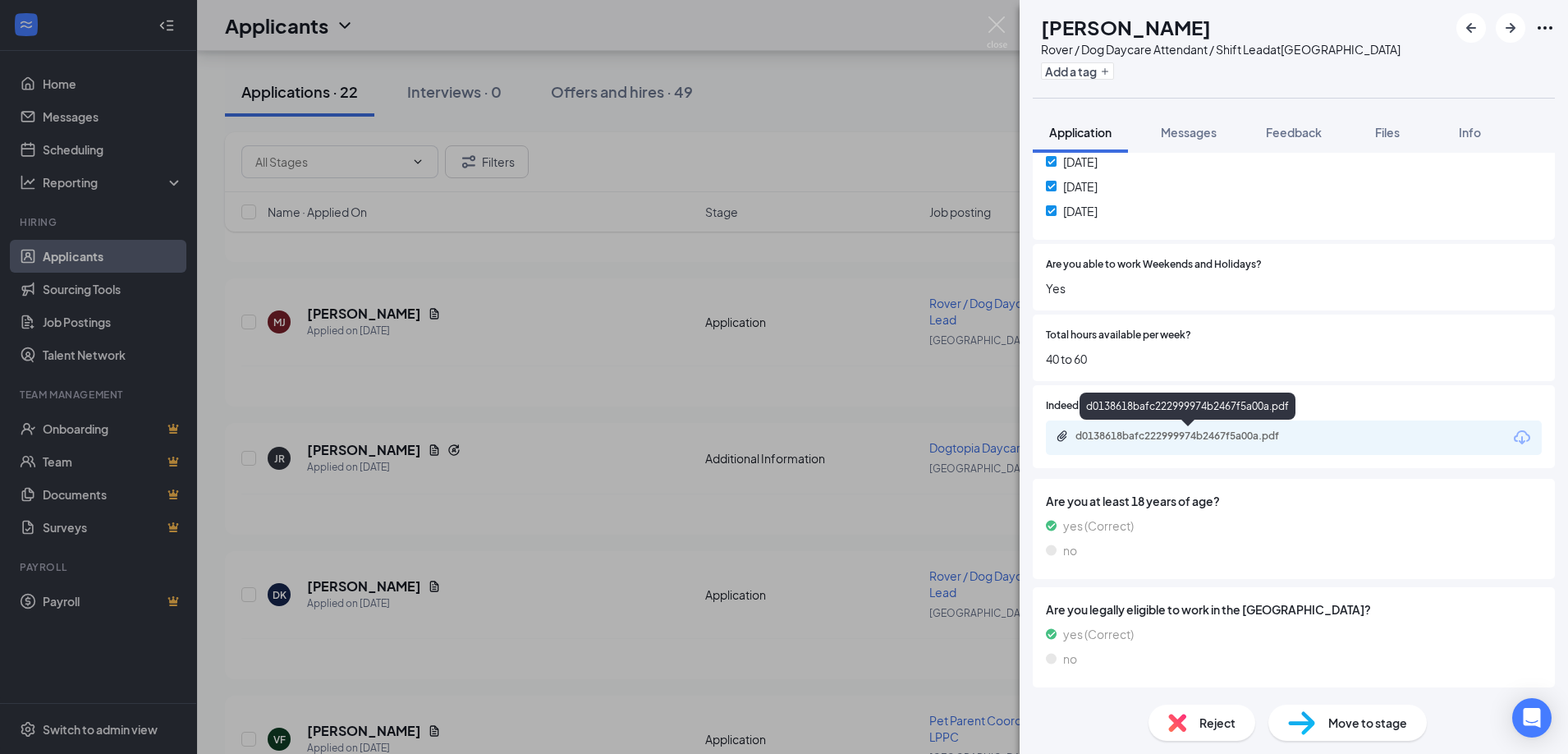
click at [1163, 441] on div "d0138618bafc222999974b2467f5a00a.pdf" at bounding box center [1190, 435] width 230 height 14
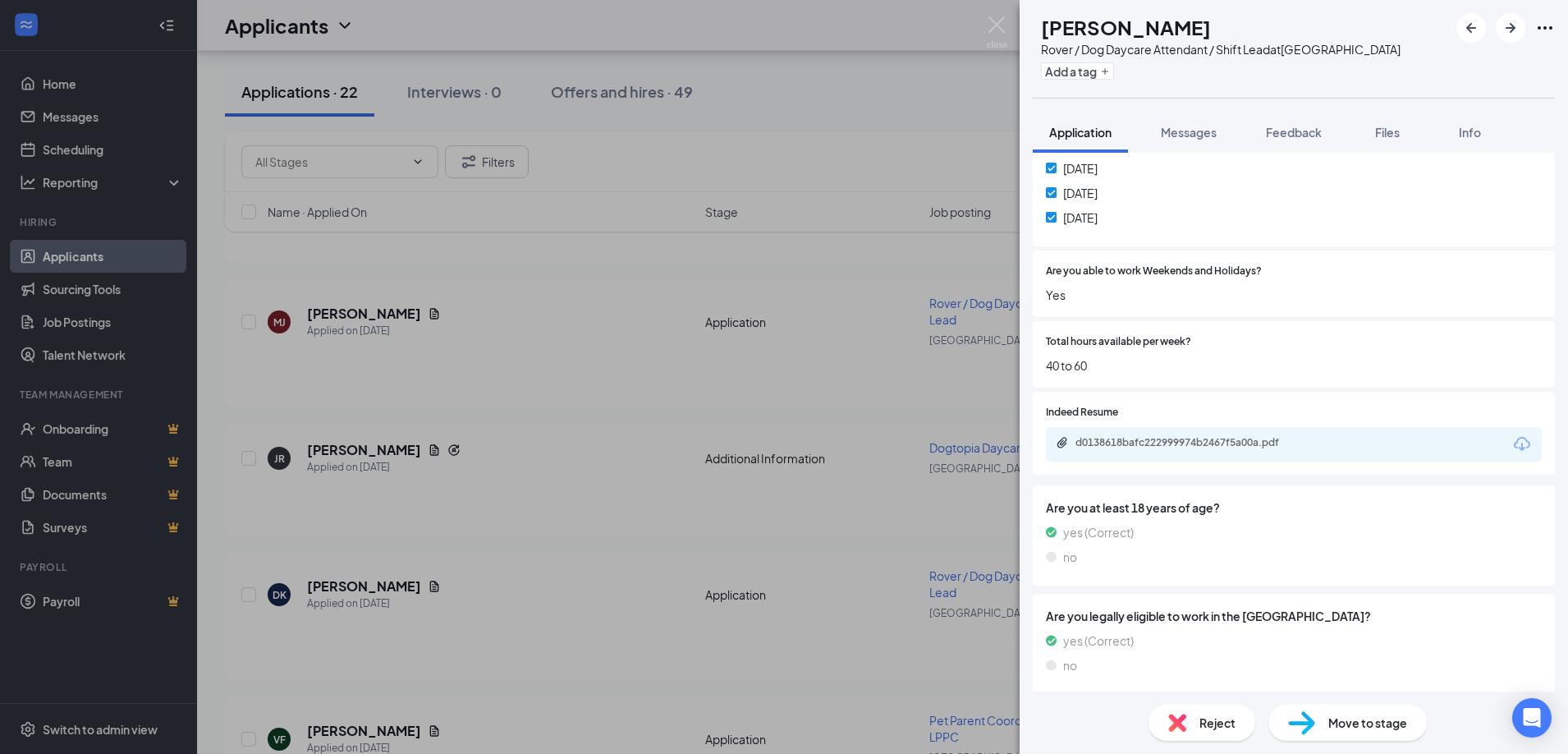
click at [527, 377] on div "[PERSON_NAME] Rover / Dog Daycare Attendant / Shift Lead at [GEOGRAPHIC_DATA] A…" at bounding box center [784, 377] width 1568 height 754
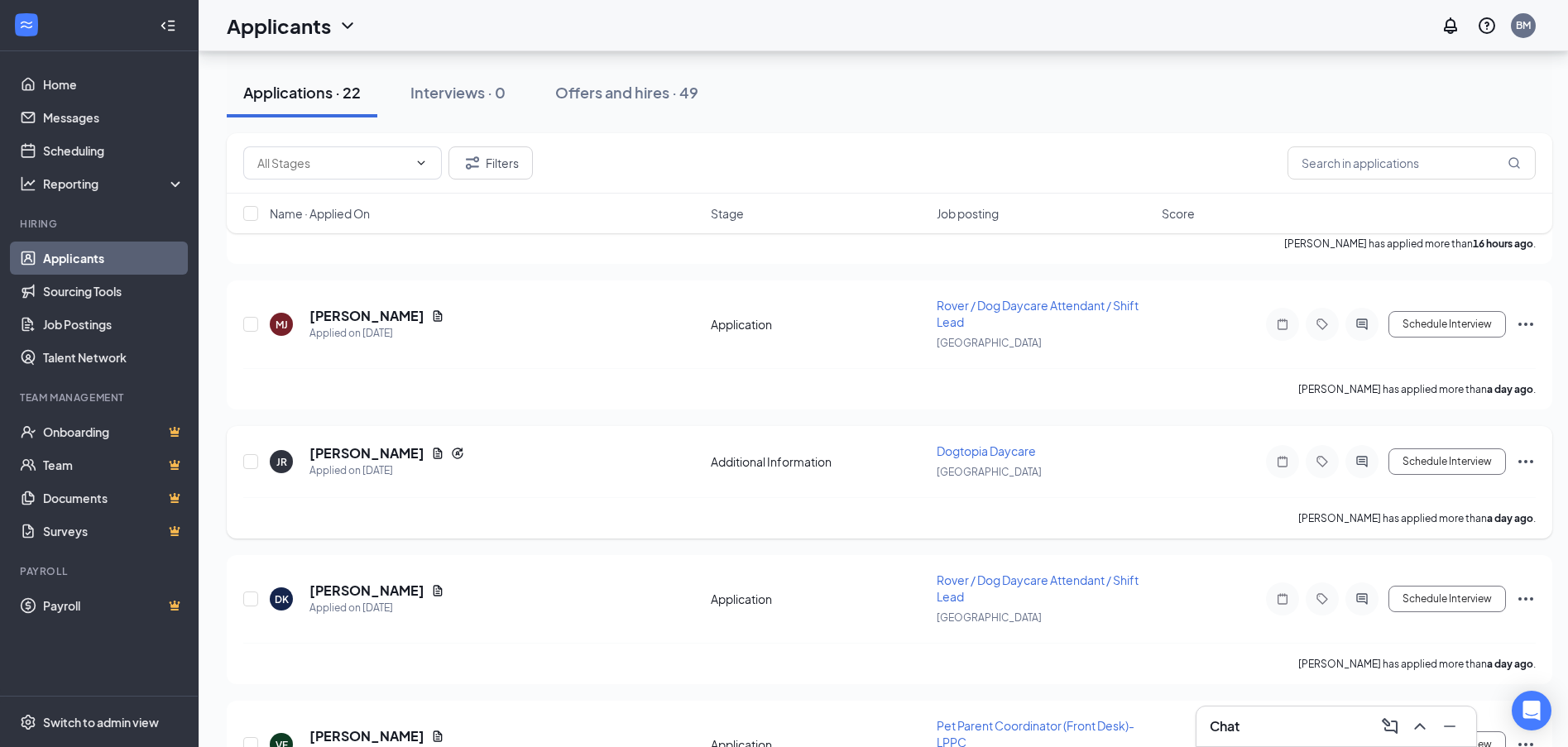
click at [402, 452] on h5 "[PERSON_NAME]" at bounding box center [367, 453] width 115 height 18
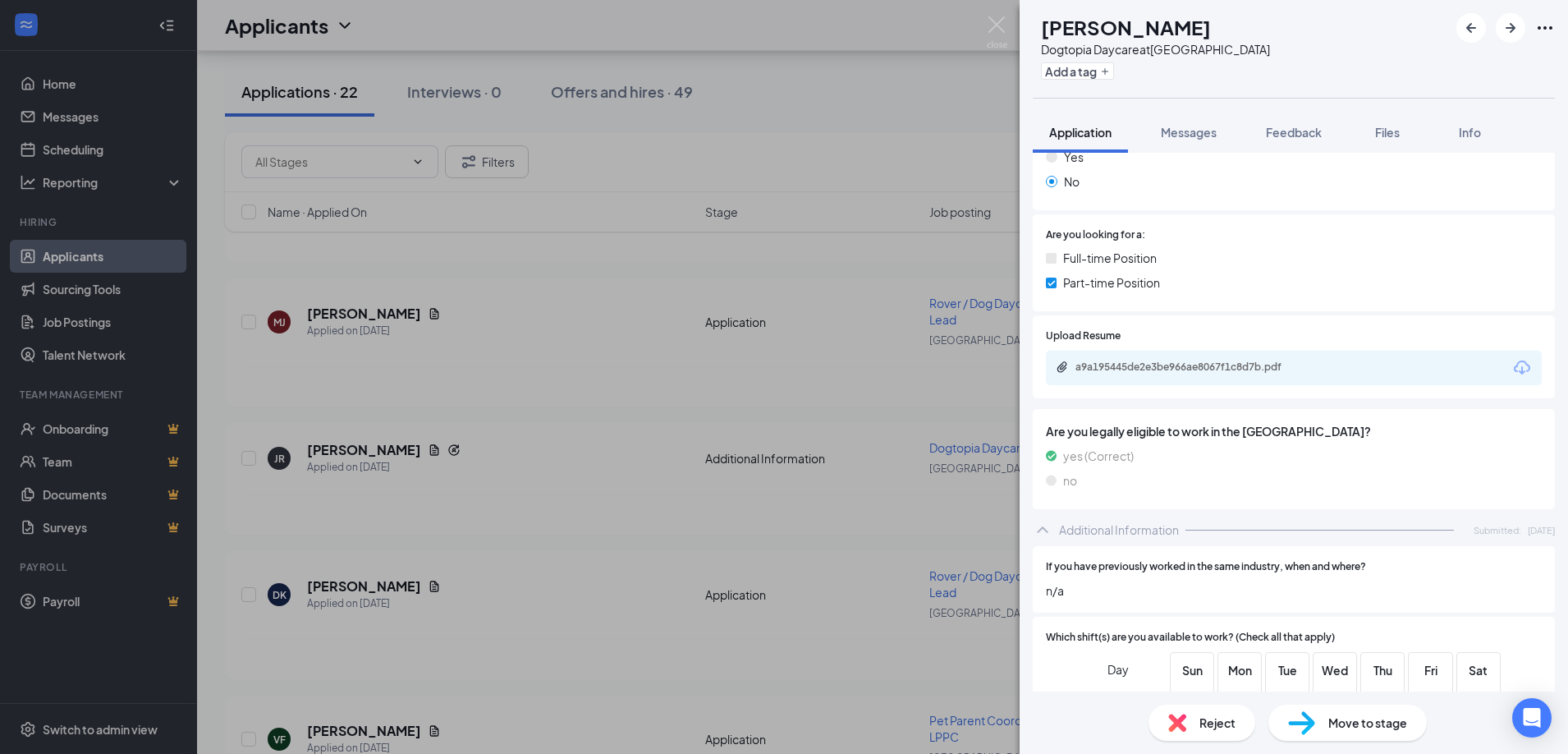
scroll to position [241, 0]
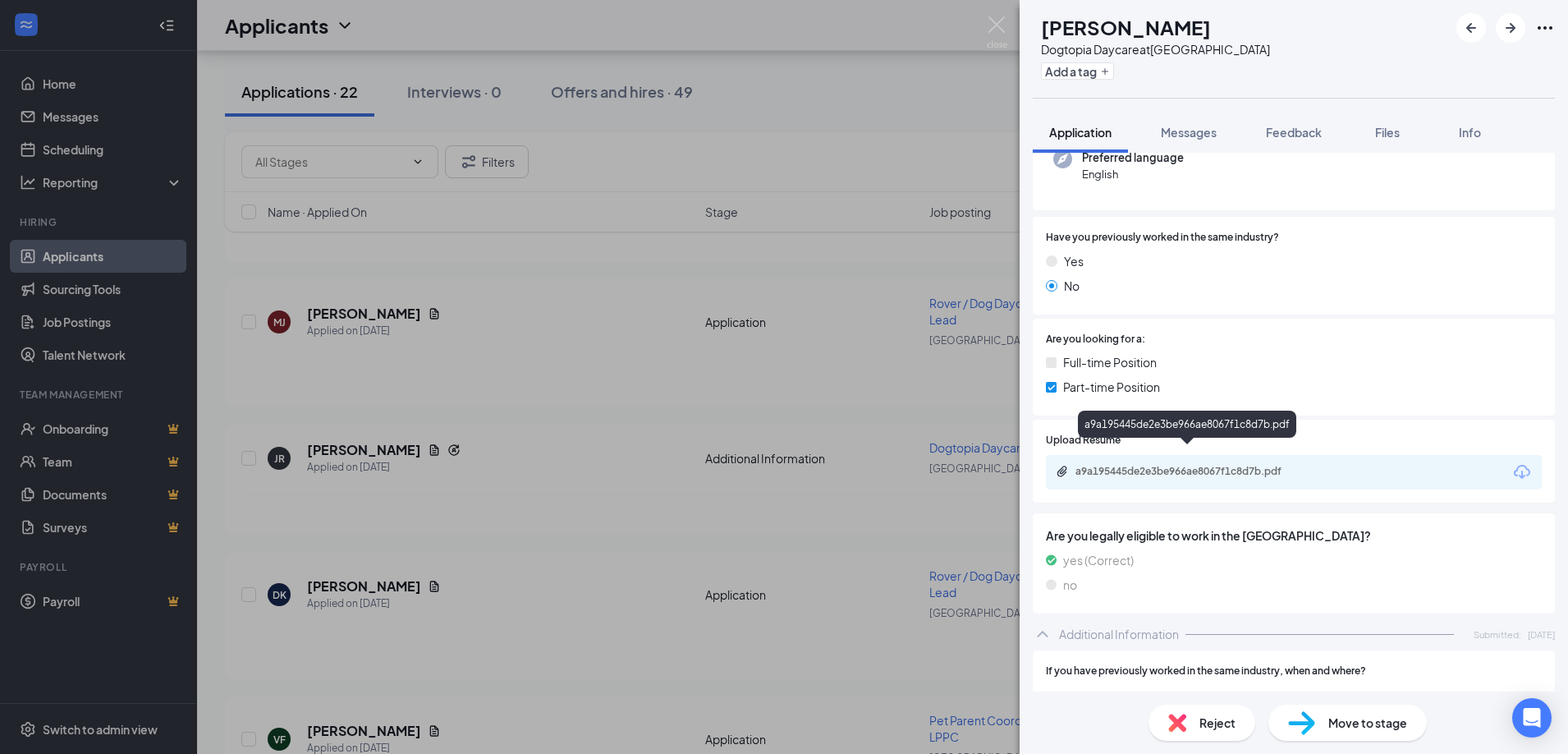
click at [1231, 464] on div "a9a195445de2e3be966ae8067f1c8d7b.pdf" at bounding box center [1190, 471] width 230 height 14
drag, startPoint x: 484, startPoint y: 562, endPoint x: 370, endPoint y: 616, distance: 126.1
click at [488, 561] on div "JR [PERSON_NAME] Dogtopia Daycare at [GEOGRAPHIC_DATA] Add a tag Application Me…" at bounding box center [784, 377] width 1568 height 754
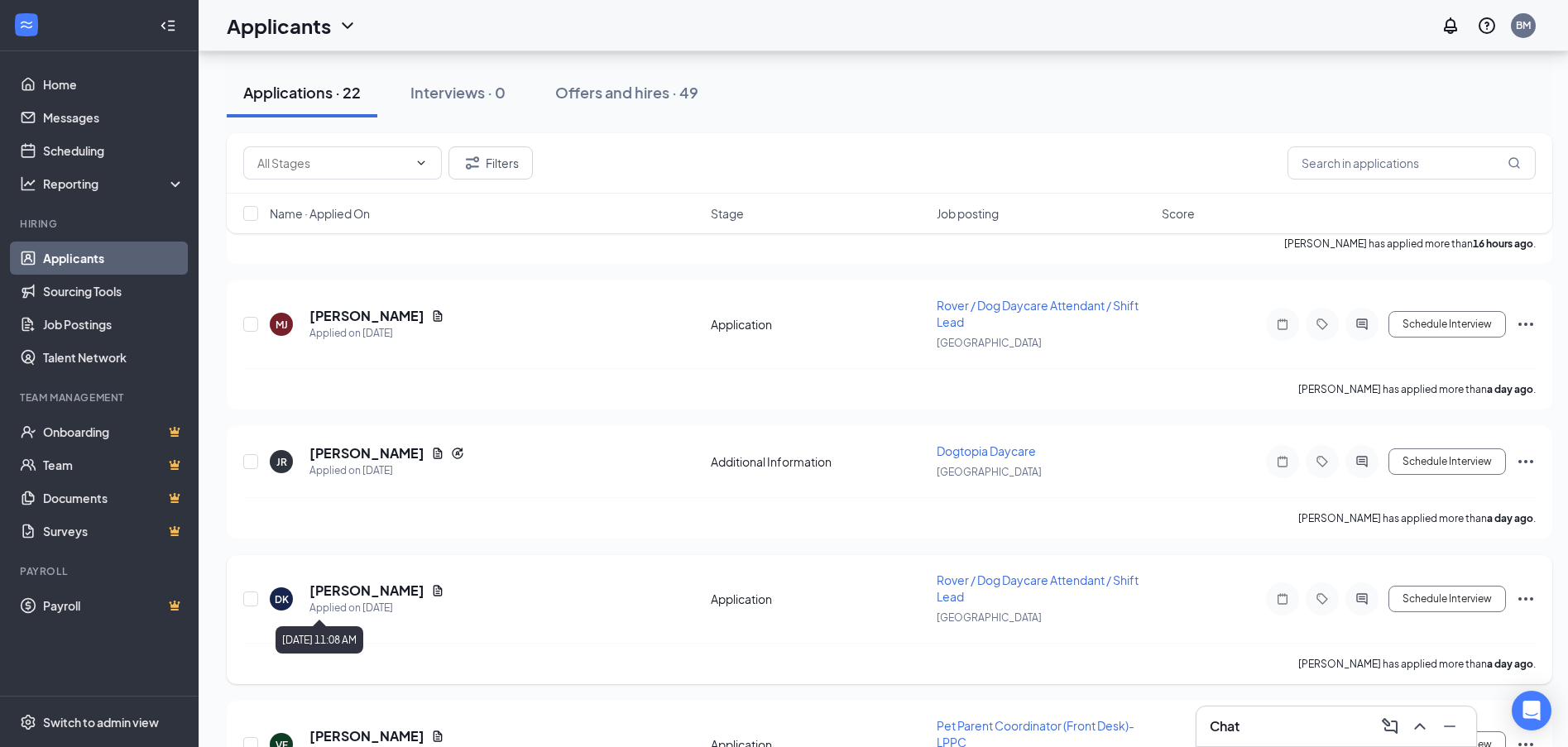
click at [332, 595] on h5 "[PERSON_NAME]" at bounding box center [367, 591] width 115 height 18
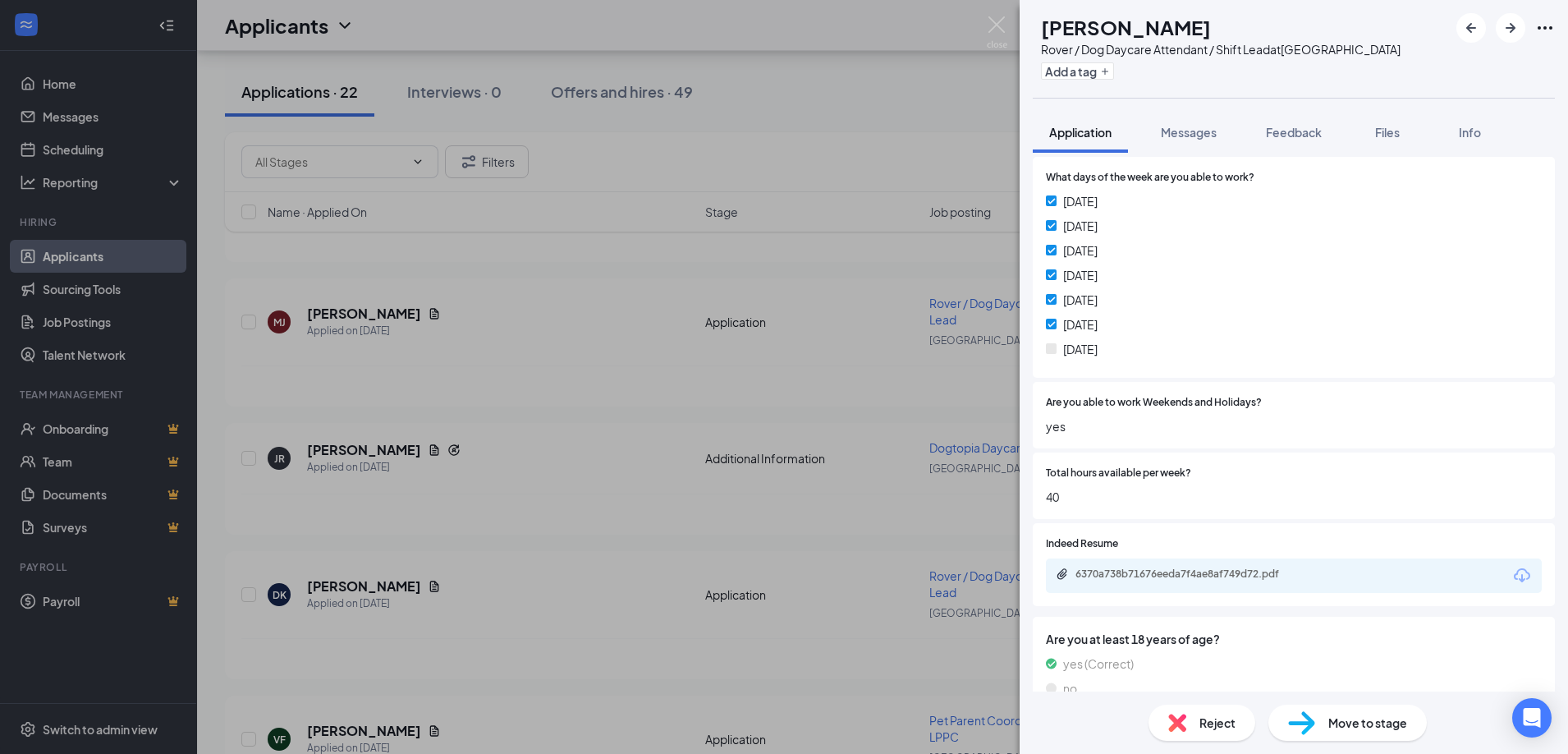
scroll to position [1051, 0]
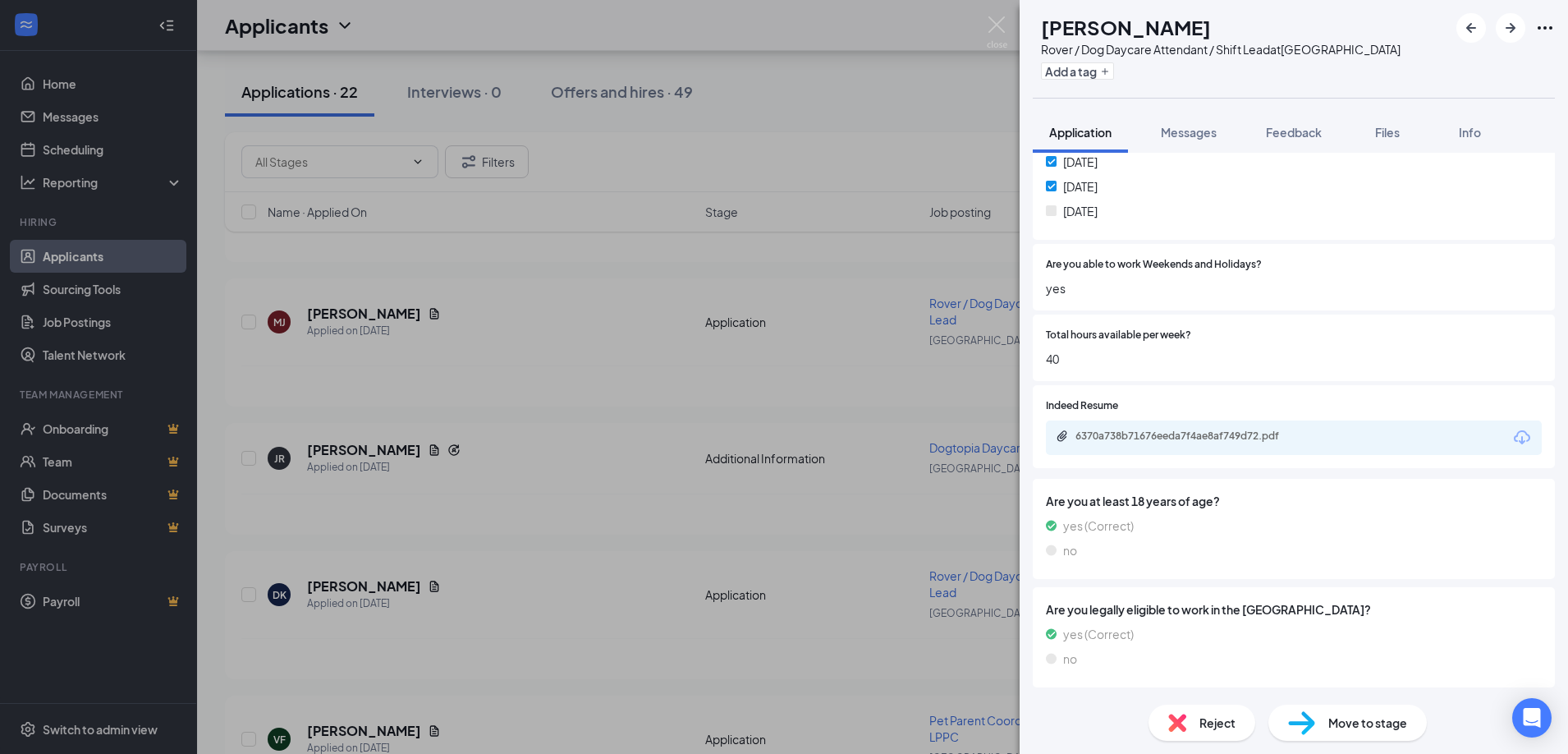
click at [1184, 445] on div "6370a738b71676eeda7f4ae8af749d72.pdf" at bounding box center [1189, 436] width 266 height 15
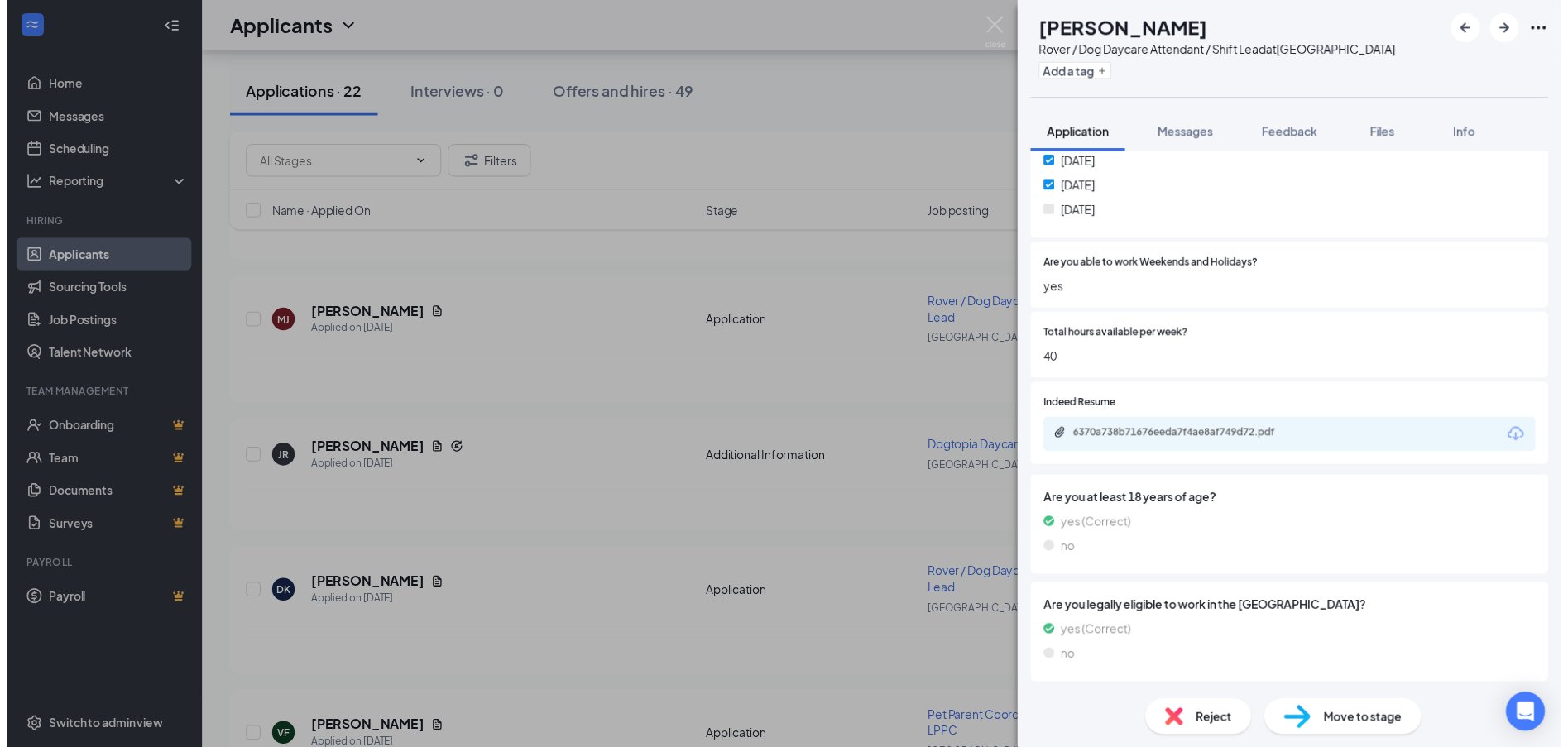
scroll to position [1053, 0]
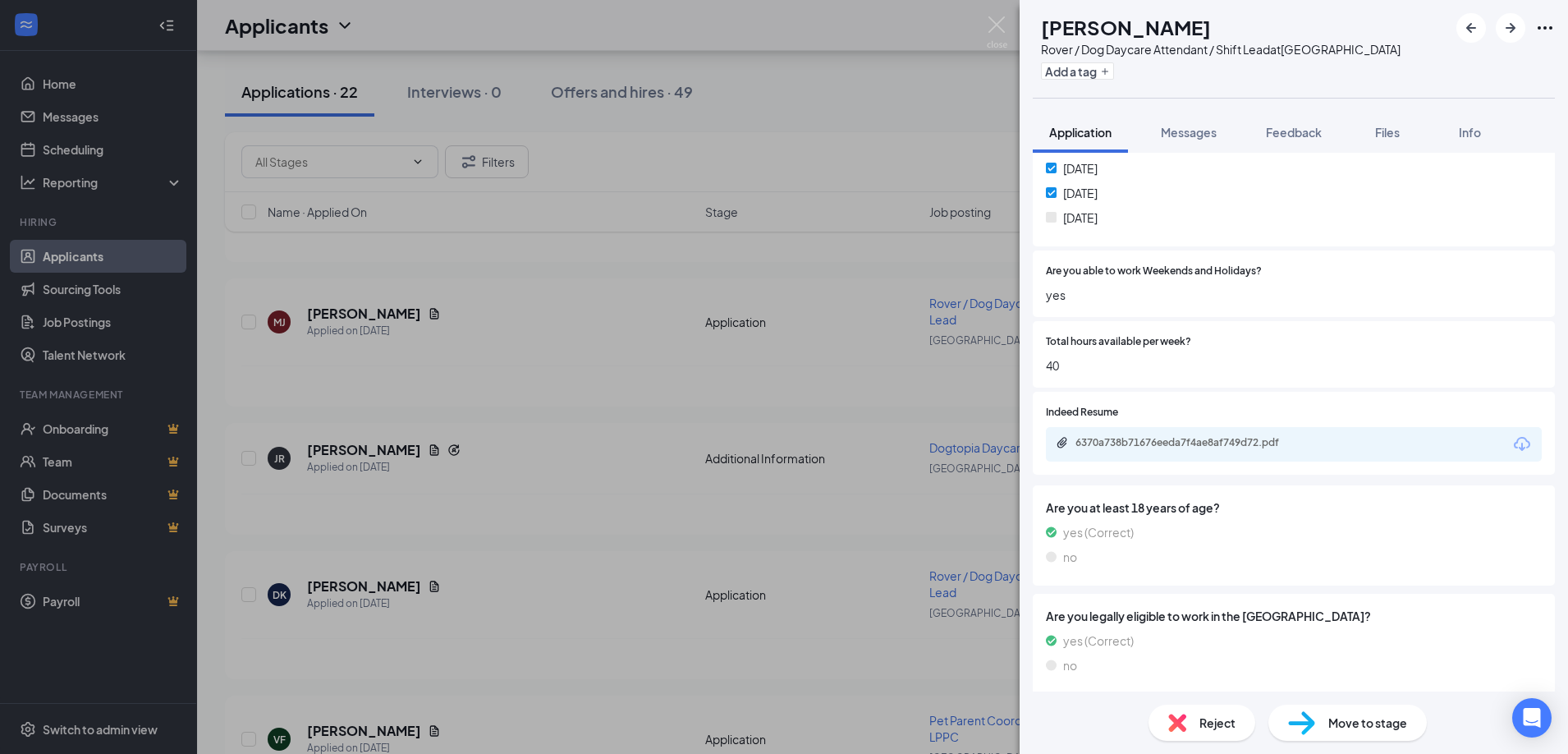
click at [590, 411] on div "DK [PERSON_NAME] Rover / Dog Daycare Attendant / Shift Lead at [GEOGRAPHIC_DATA…" at bounding box center [784, 377] width 1568 height 754
